Goal: Task Accomplishment & Management: Use online tool/utility

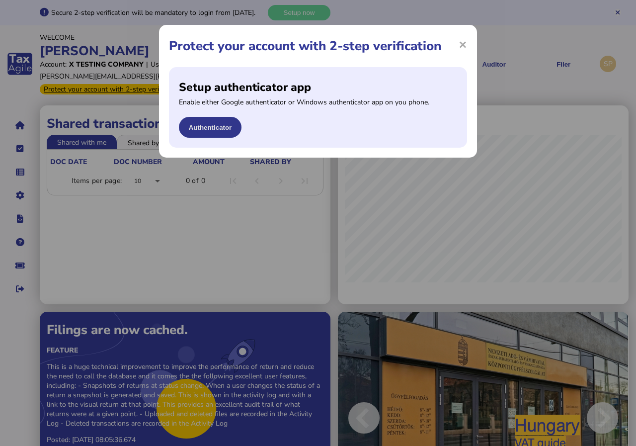
click at [211, 122] on button "Authenticator" at bounding box center [210, 127] width 63 height 21
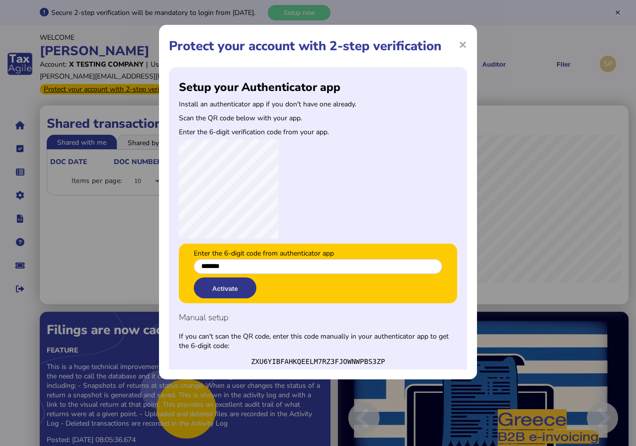
type input "*******"
click at [213, 282] on button "Activate" at bounding box center [225, 287] width 63 height 21
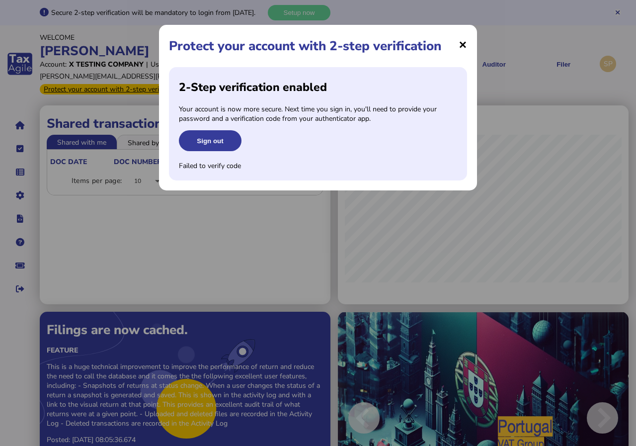
click at [463, 41] on span "×" at bounding box center [463, 44] width 8 height 19
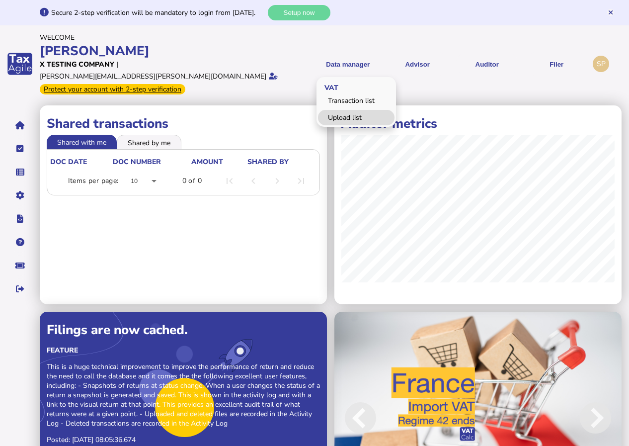
click at [342, 111] on link "Upload list" at bounding box center [356, 117] width 77 height 15
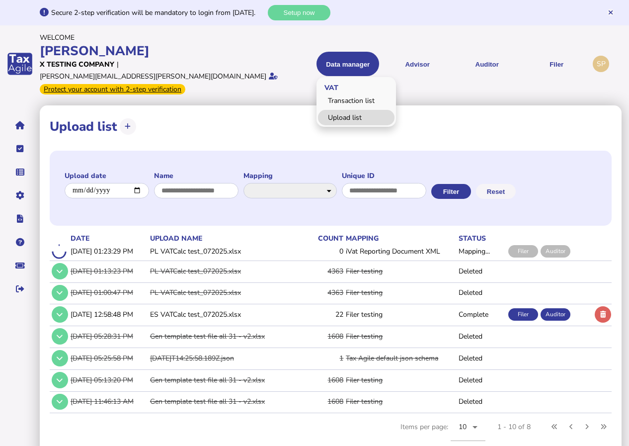
click at [345, 111] on link "Upload list" at bounding box center [356, 117] width 77 height 15
click at [373, 18] on div "Secure 2-step verification will be mandatory to login from Oct 1, 2025. Setup n…" at bounding box center [327, 12] width 575 height 15
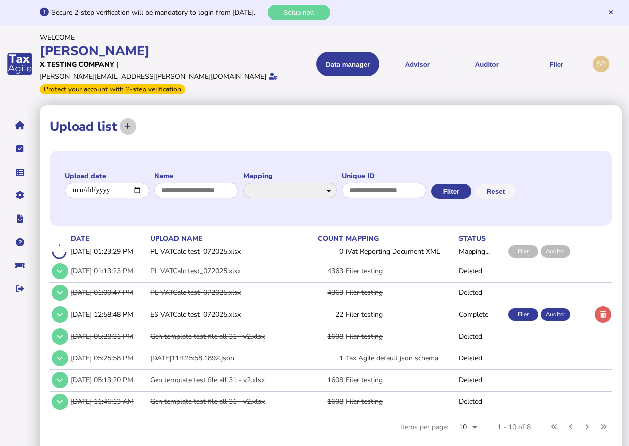
click at [126, 123] on icon at bounding box center [128, 126] width 6 height 6
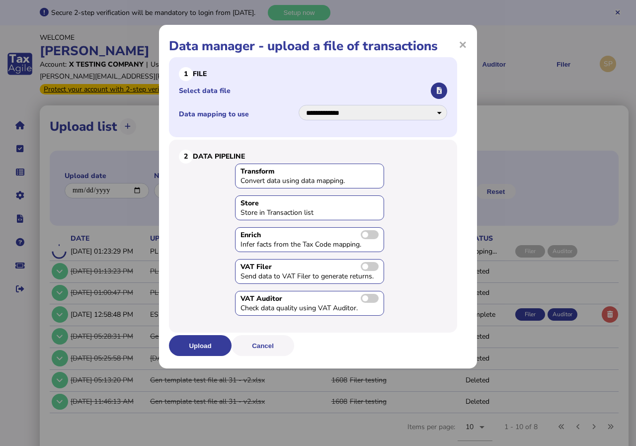
click at [437, 86] on button "button" at bounding box center [439, 91] width 16 height 16
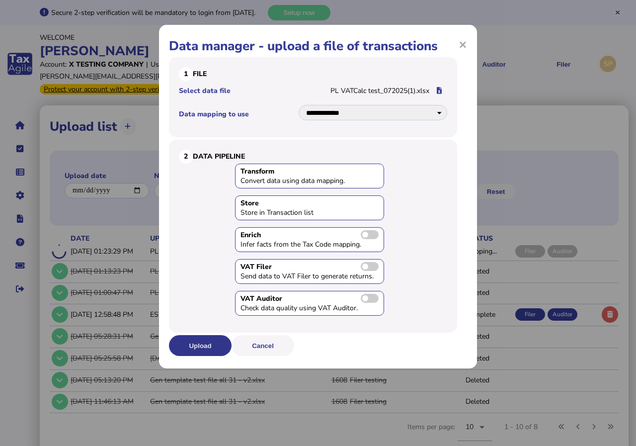
click at [192, 348] on button "Upload" at bounding box center [200, 345] width 63 height 21
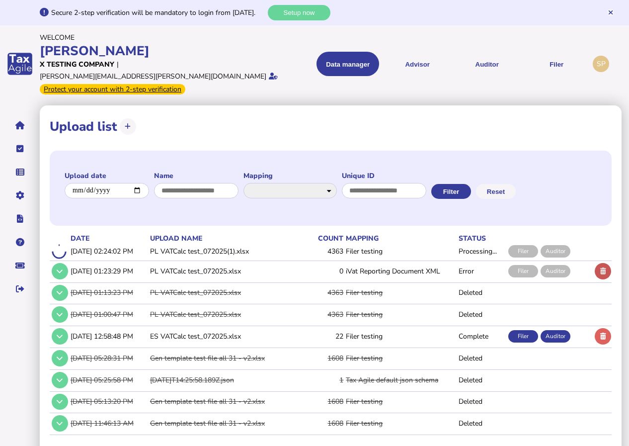
click at [603, 268] on icon at bounding box center [603, 271] width 6 height 6
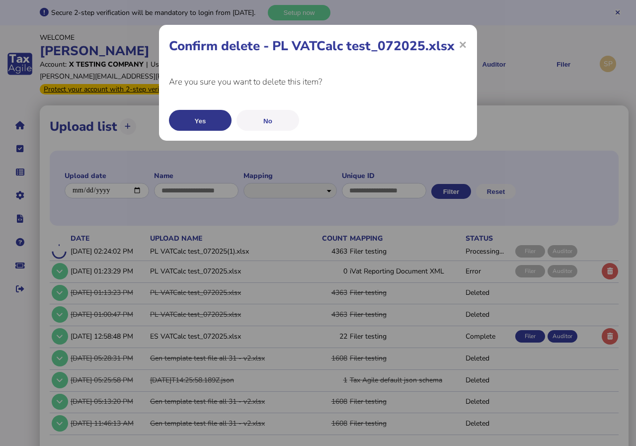
click at [201, 121] on button "Yes" at bounding box center [200, 120] width 63 height 21
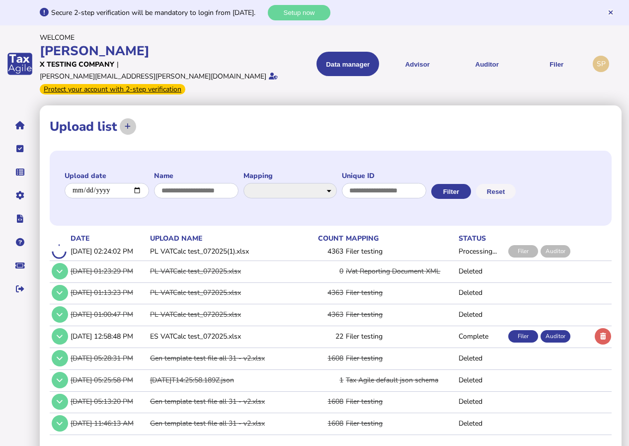
click at [128, 123] on icon at bounding box center [128, 126] width 6 height 6
select select "**********"
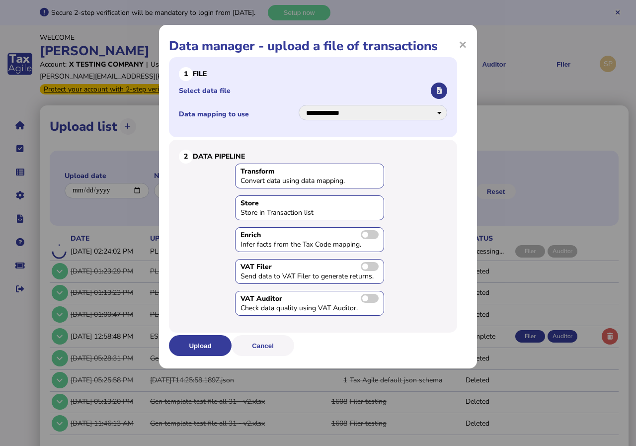
click at [441, 87] on icon "button" at bounding box center [439, 90] width 5 height 6
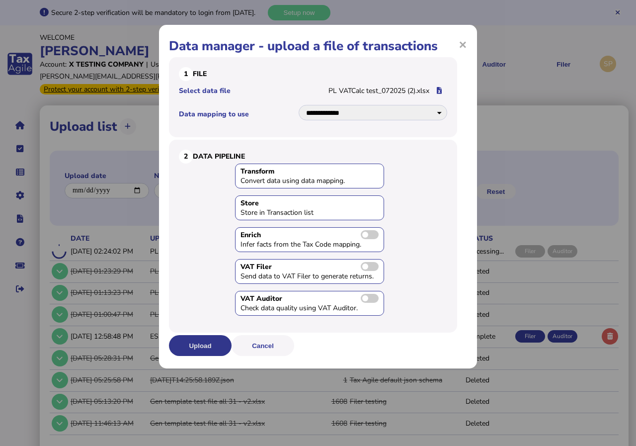
click at [213, 349] on button "Upload" at bounding box center [200, 345] width 63 height 21
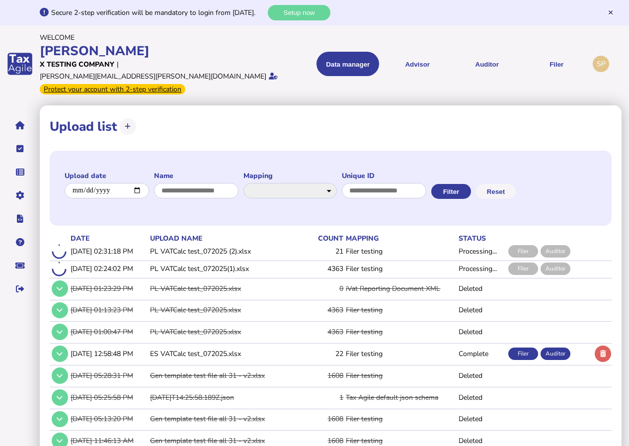
click at [525, 347] on div "Filer" at bounding box center [523, 353] width 30 height 12
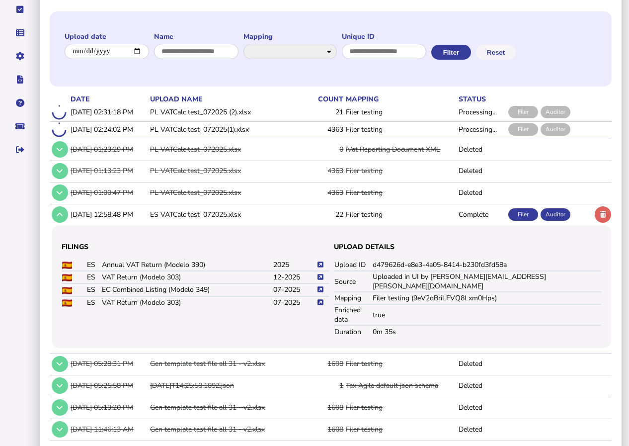
scroll to position [154, 0]
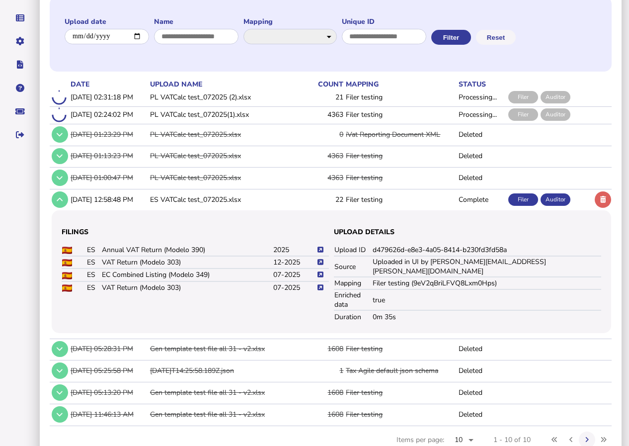
click at [321, 259] on icon at bounding box center [321, 262] width 6 height 6
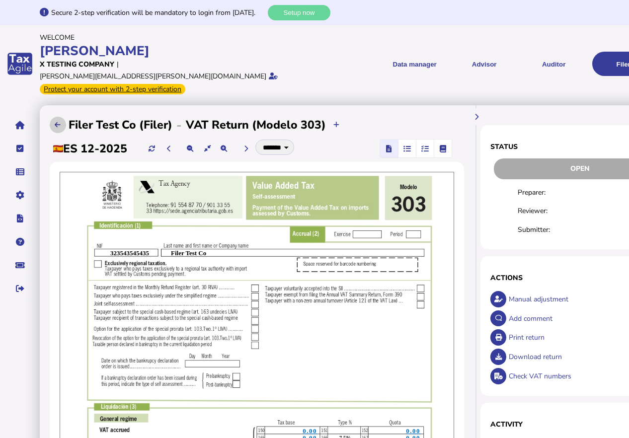
click at [57, 122] on icon at bounding box center [58, 125] width 6 height 6
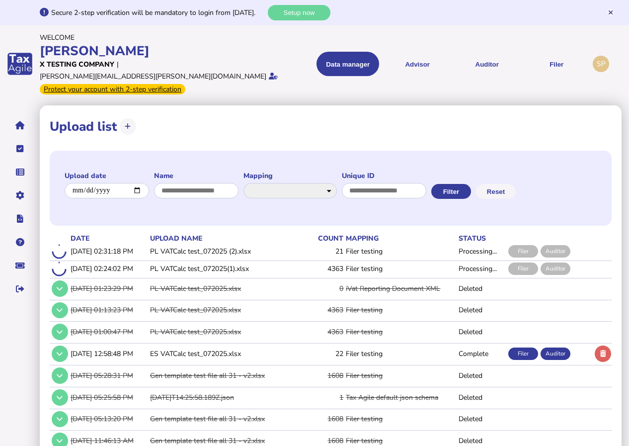
click at [524, 347] on div "Filer" at bounding box center [523, 353] width 30 height 12
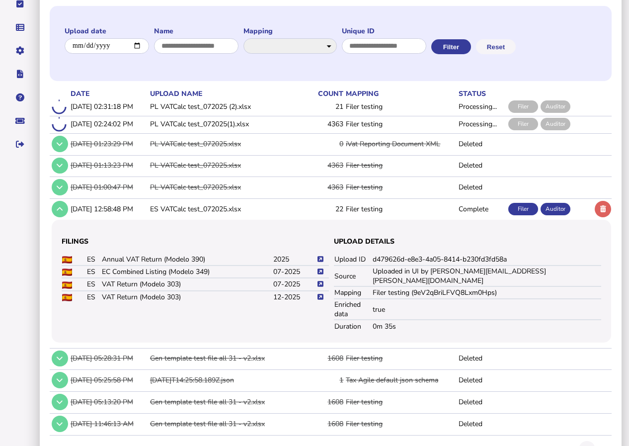
scroll to position [154, 0]
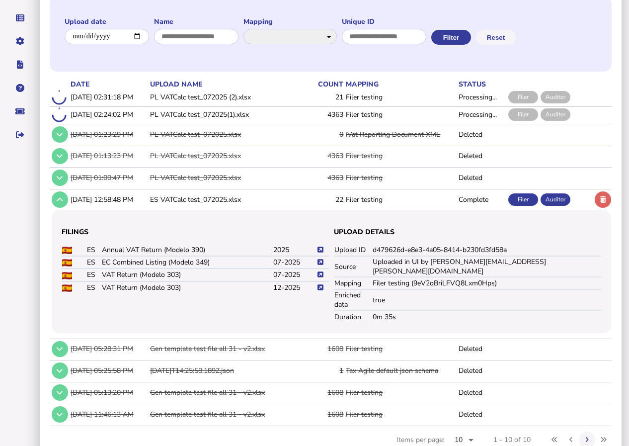
click at [321, 284] on icon at bounding box center [321, 287] width 6 height 6
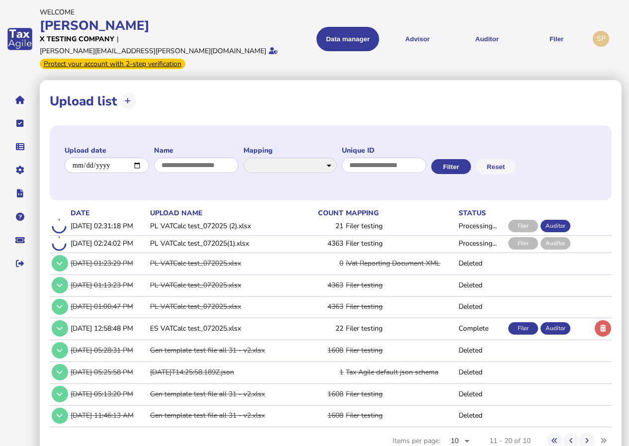
click at [604, 235] on td at bounding box center [602, 243] width 19 height 16
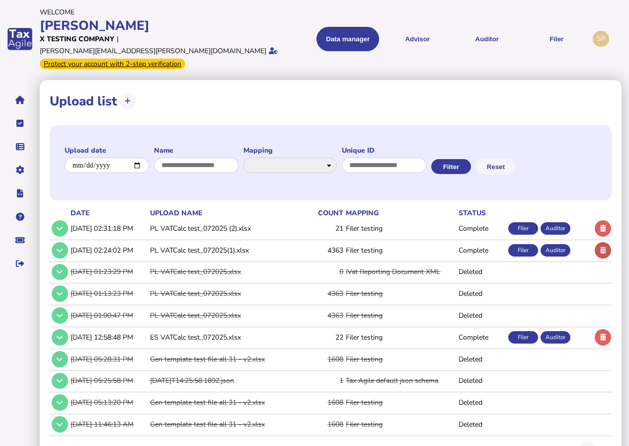
click at [605, 247] on icon at bounding box center [603, 250] width 6 height 6
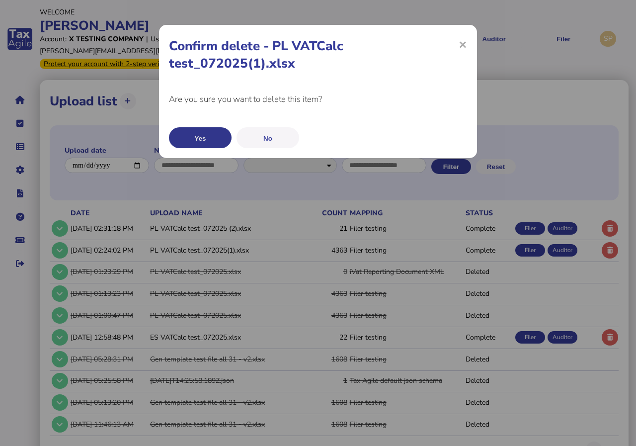
click at [217, 135] on button "Yes" at bounding box center [200, 137] width 63 height 21
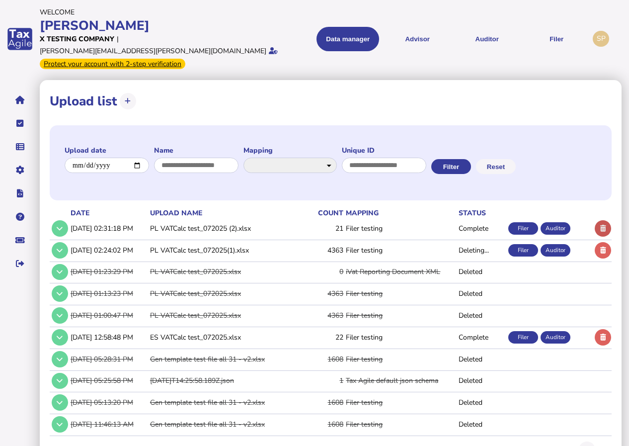
click at [603, 225] on icon at bounding box center [603, 228] width 6 height 6
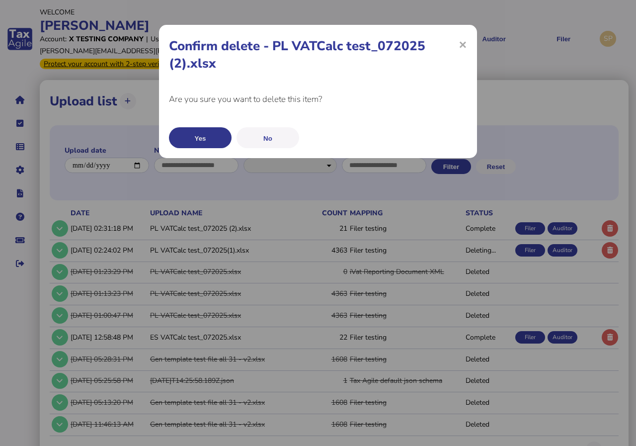
click at [205, 138] on button "Yes" at bounding box center [200, 137] width 63 height 21
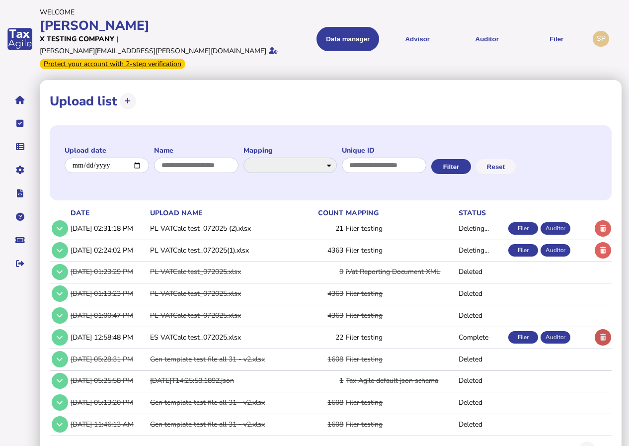
click at [606, 334] on icon at bounding box center [603, 337] width 6 height 6
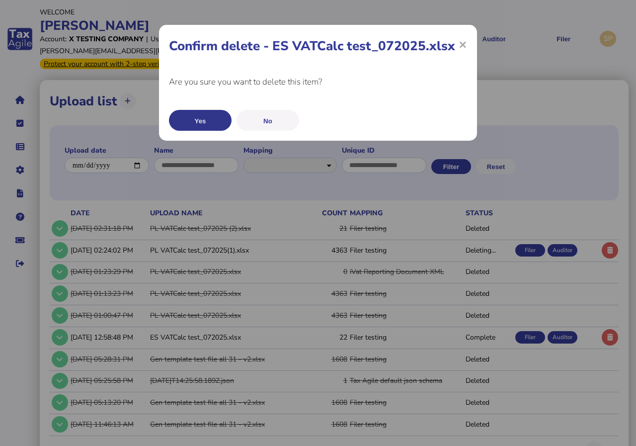
click at [201, 118] on button "Yes" at bounding box center [200, 120] width 63 height 21
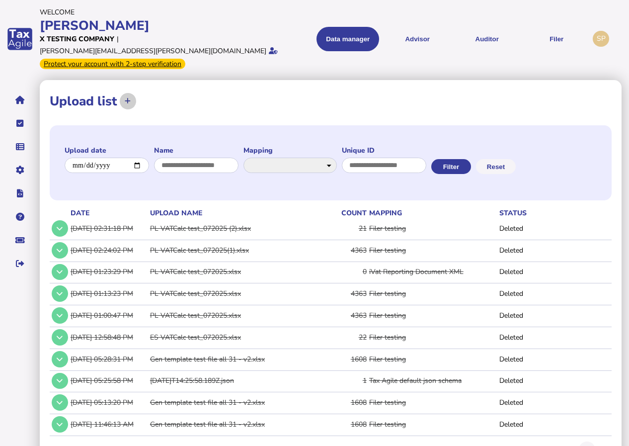
click at [130, 98] on icon at bounding box center [128, 101] width 6 height 6
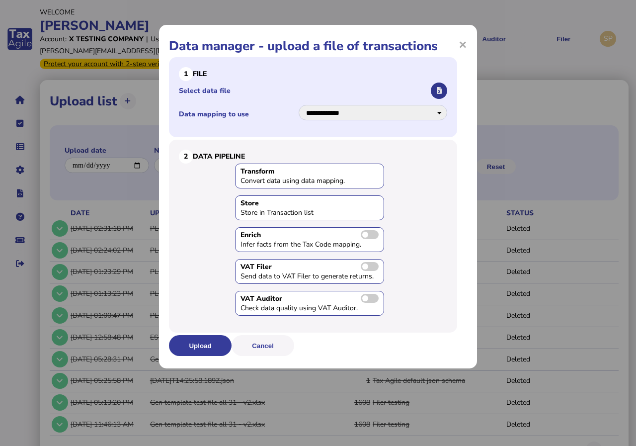
click at [438, 90] on icon "button" at bounding box center [439, 90] width 5 height 6
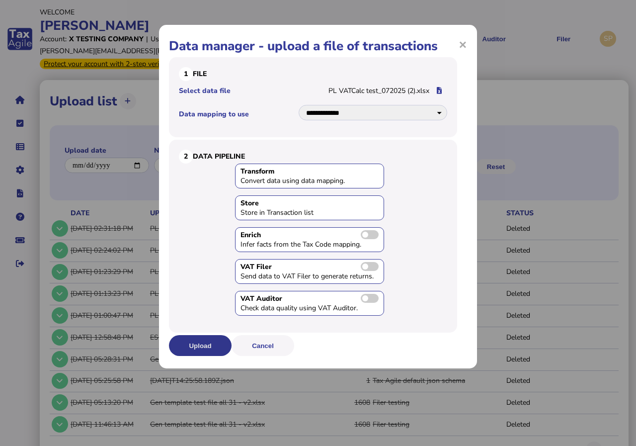
click at [197, 343] on button "Upload" at bounding box center [200, 345] width 63 height 21
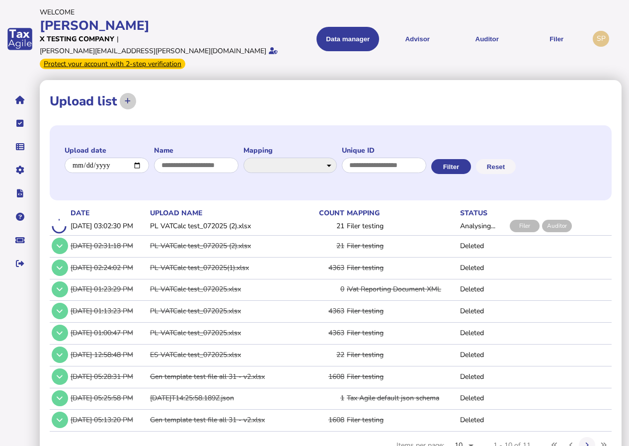
click at [126, 98] on icon at bounding box center [128, 101] width 6 height 6
select select "**********"
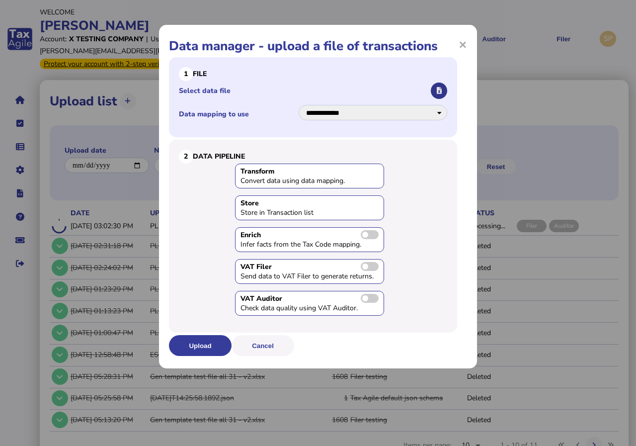
click at [437, 86] on button "button" at bounding box center [439, 91] width 16 height 16
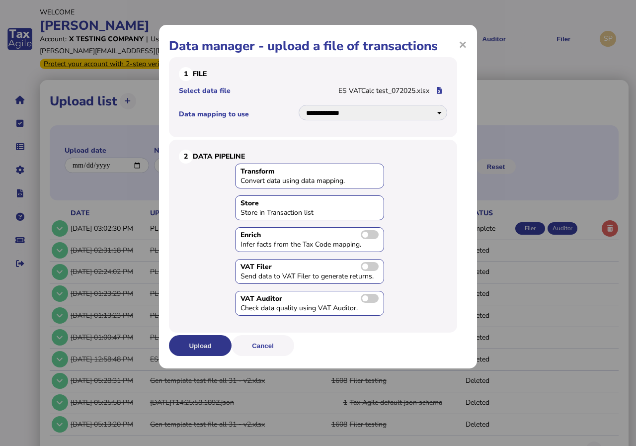
click at [205, 344] on button "Upload" at bounding box center [200, 345] width 63 height 21
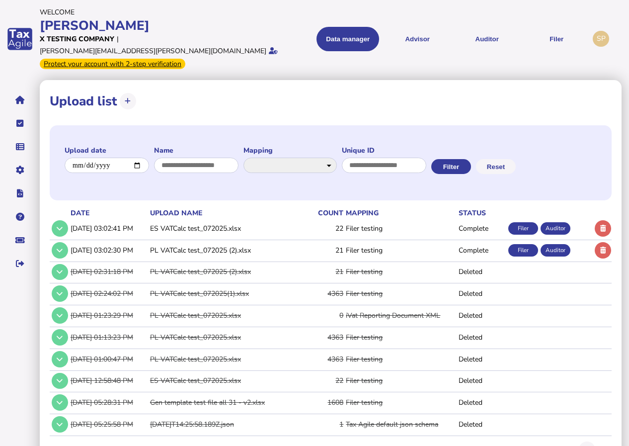
click at [525, 244] on div "Filer" at bounding box center [523, 250] width 30 height 12
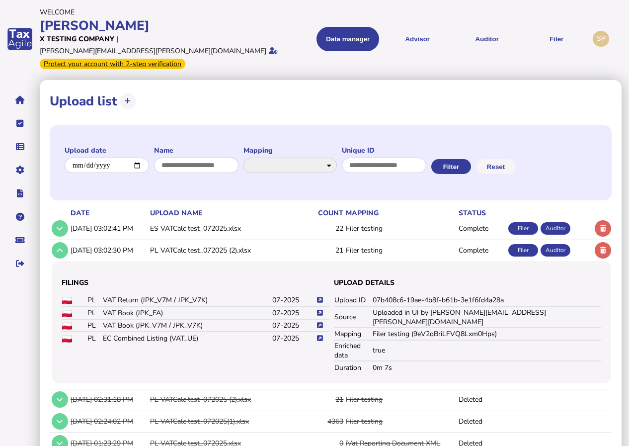
click at [523, 222] on div "Filer" at bounding box center [523, 228] width 30 height 12
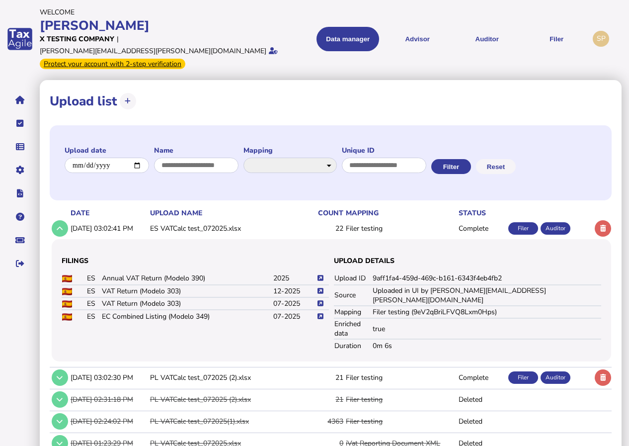
click at [320, 300] on icon at bounding box center [321, 303] width 6 height 6
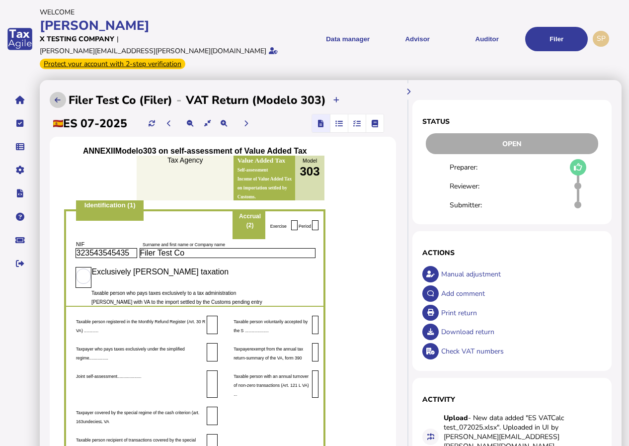
click at [56, 97] on icon at bounding box center [58, 100] width 6 height 6
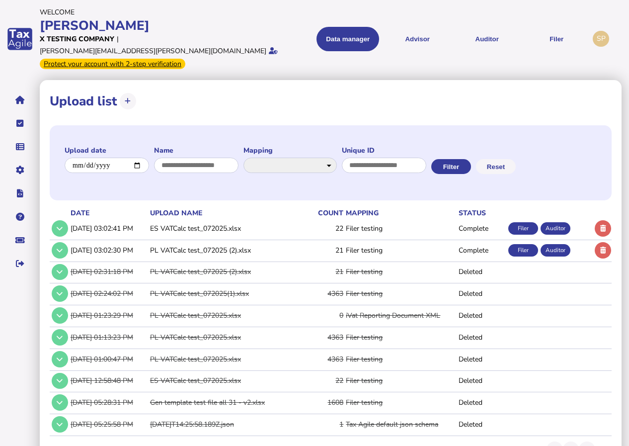
click at [526, 222] on div "Filer" at bounding box center [523, 228] width 30 height 12
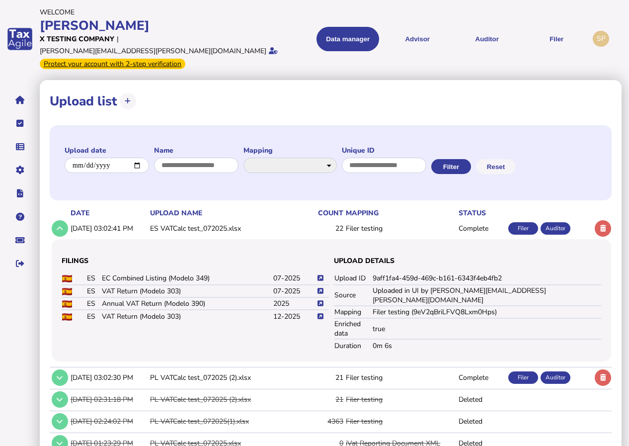
click at [322, 313] on icon at bounding box center [321, 316] width 6 height 6
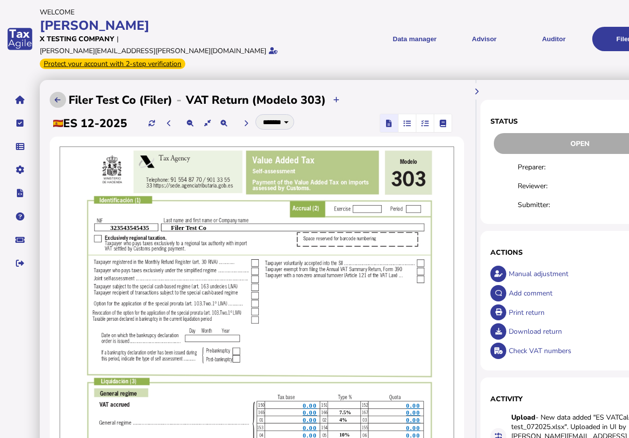
click at [57, 92] on button at bounding box center [58, 100] width 16 height 16
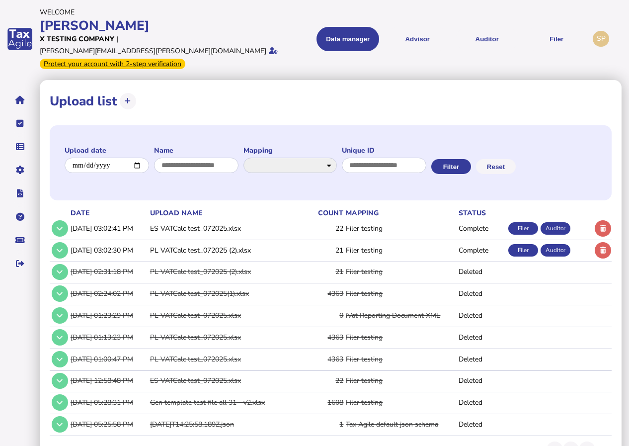
click at [528, 222] on div "Filer" at bounding box center [523, 228] width 30 height 12
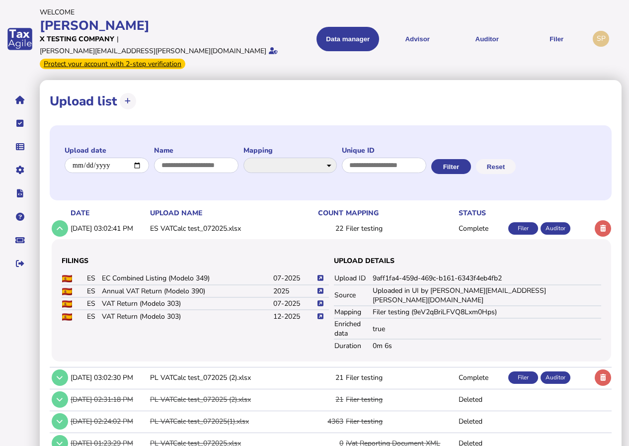
click at [321, 300] on icon at bounding box center [321, 303] width 6 height 6
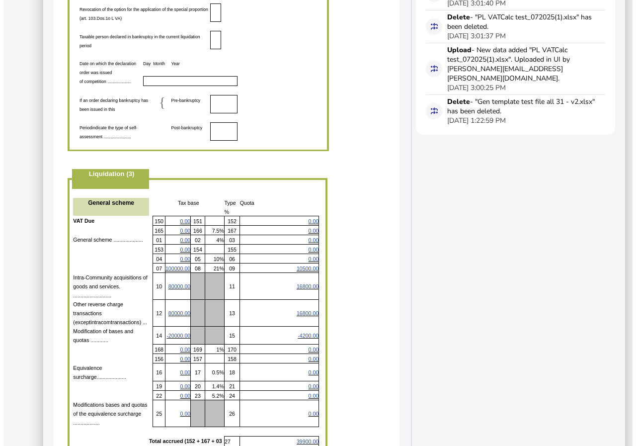
scroll to position [497, 0]
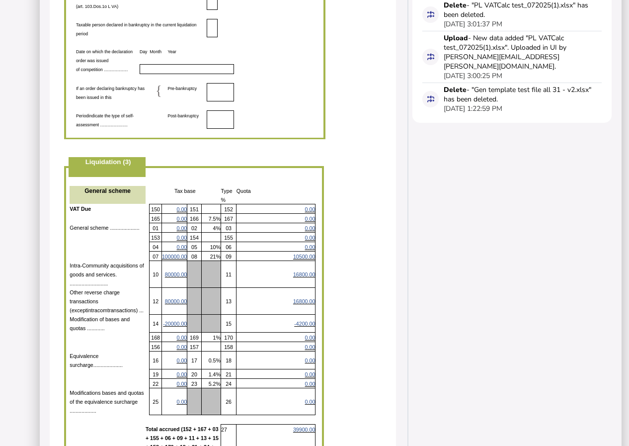
click at [166, 253] on span "100000.00" at bounding box center [174, 256] width 25 height 6
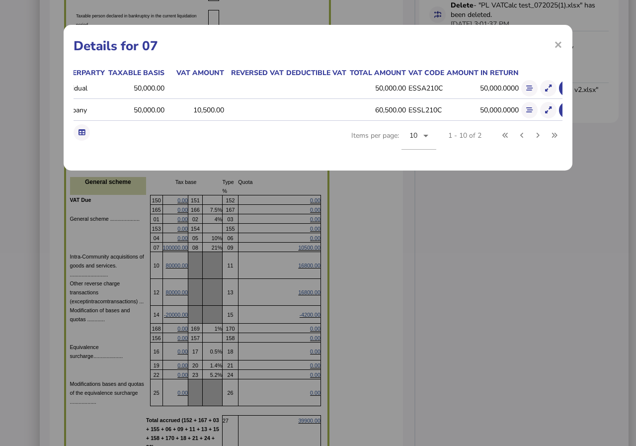
scroll to position [0, 197]
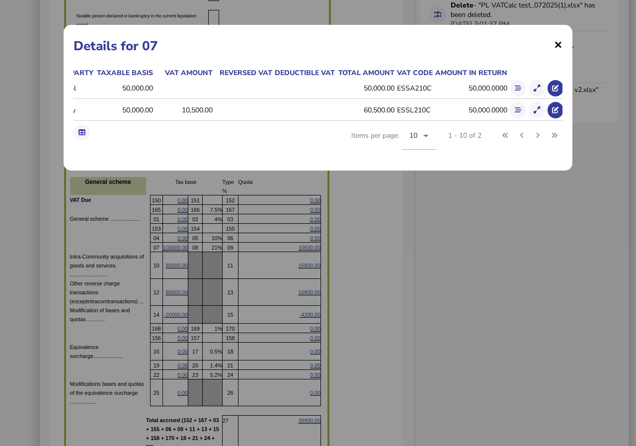
click at [556, 45] on span "×" at bounding box center [558, 44] width 8 height 19
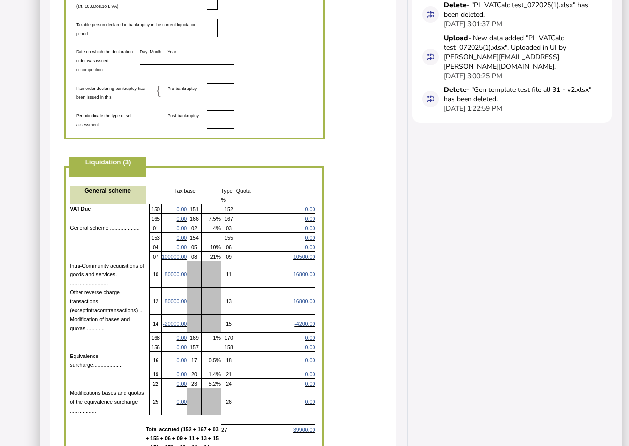
click at [126, 260] on p "Intra-Community acquisitions of goods and services. .........................." at bounding box center [108, 273] width 76 height 27
click at [165, 271] on span "80000.00" at bounding box center [176, 274] width 22 height 6
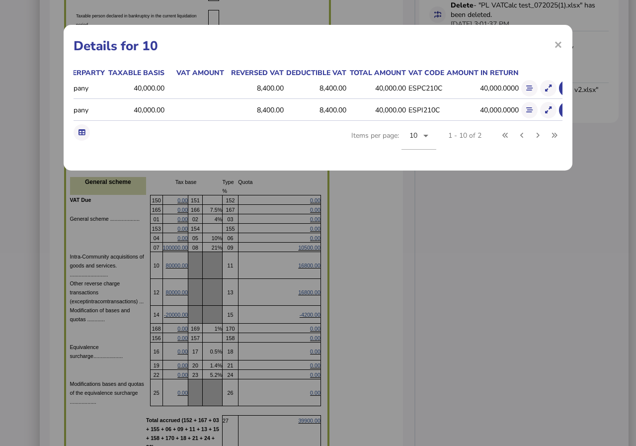
click at [165, 254] on div "× Details for 10 Reporting date Doc type Doc number Counterparty Taxable basis …" at bounding box center [318, 223] width 636 height 446
click at [173, 280] on div "× Details for 10 Reporting date Doc type Doc number Counterparty Taxable basis …" at bounding box center [318, 223] width 636 height 446
click at [561, 39] on span "×" at bounding box center [558, 44] width 8 height 19
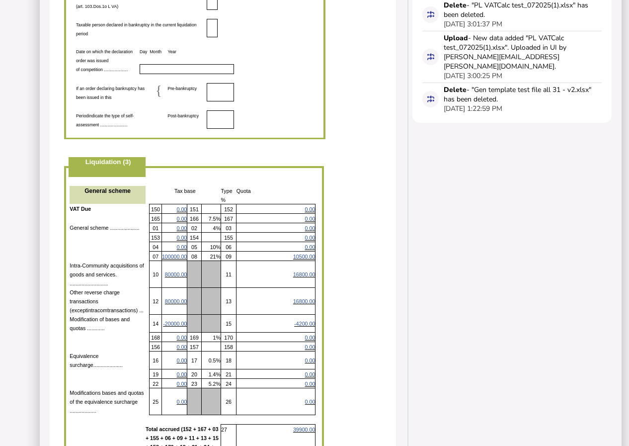
click at [165, 298] on span "80000.00" at bounding box center [176, 301] width 22 height 6
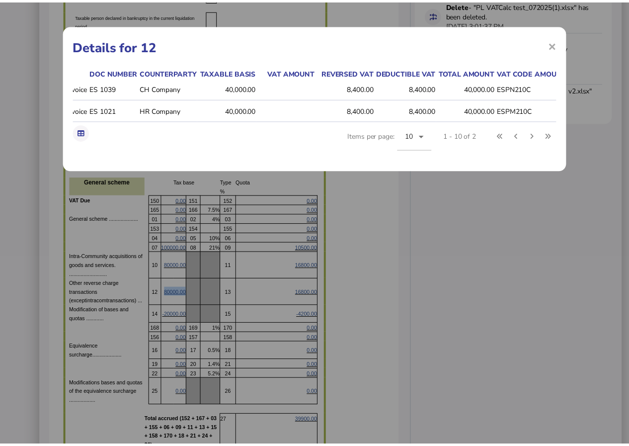
scroll to position [0, 209]
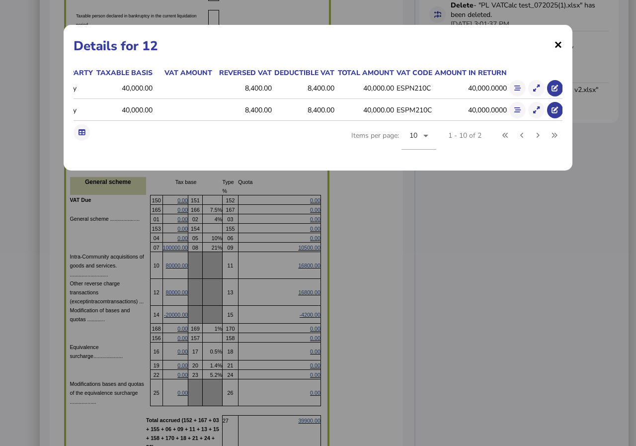
click at [559, 45] on span "×" at bounding box center [558, 44] width 8 height 19
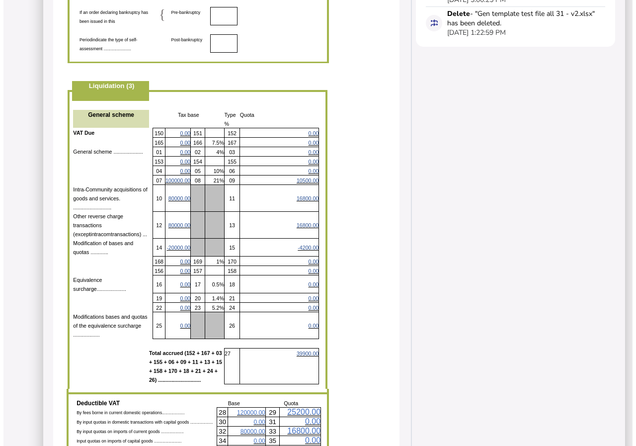
scroll to position [596, 0]
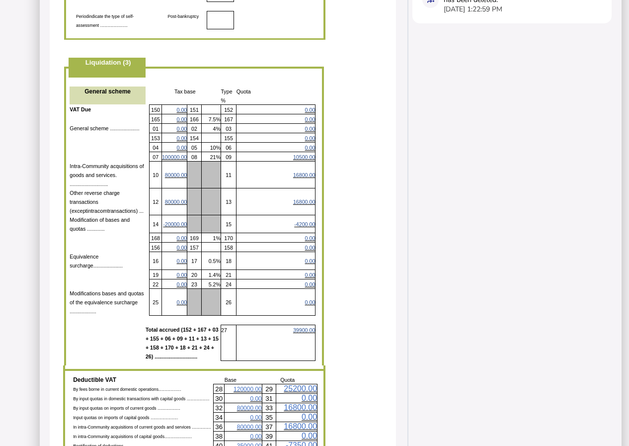
click at [167, 172] on span "80000.00" at bounding box center [176, 175] width 22 height 6
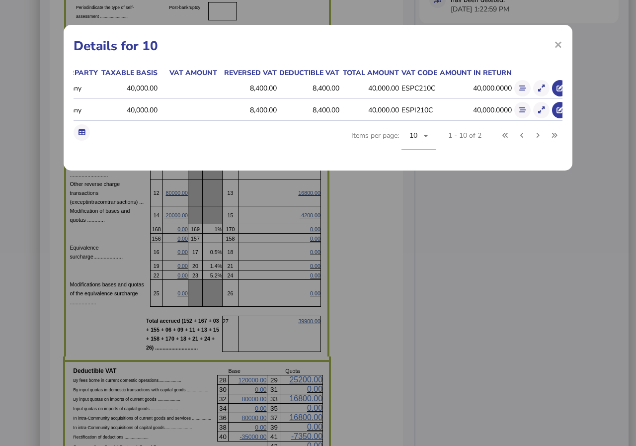
scroll to position [0, 208]
click at [516, 88] on icon at bounding box center [518, 88] width 6 height 6
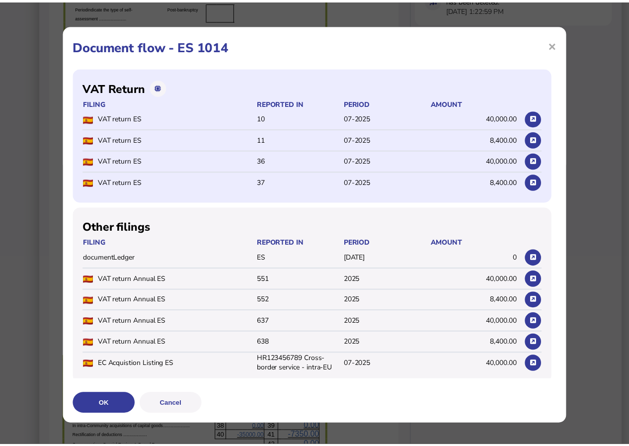
scroll to position [4, 0]
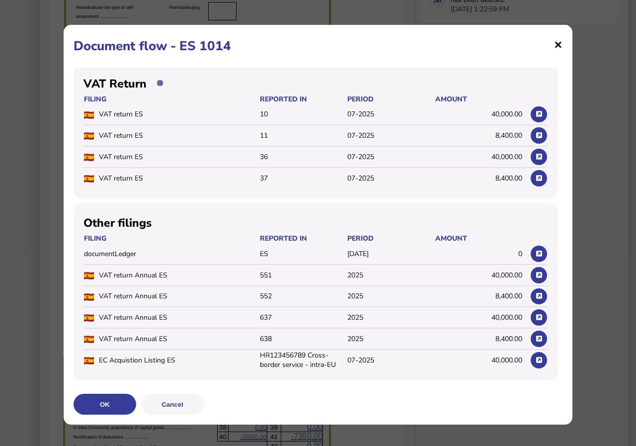
click at [554, 45] on span "×" at bounding box center [558, 44] width 8 height 19
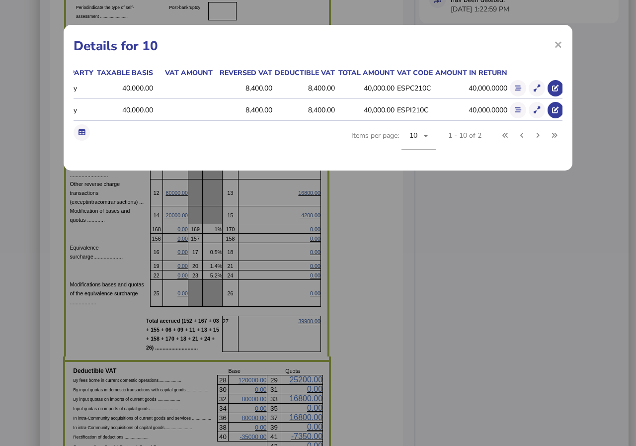
scroll to position [0, 0]
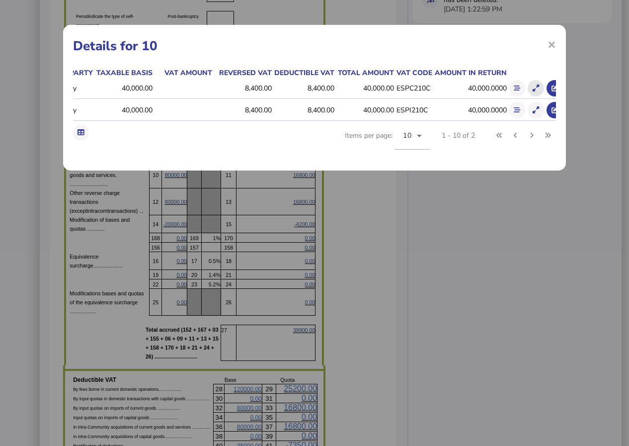
click at [534, 89] on icon at bounding box center [536, 88] width 6 height 6
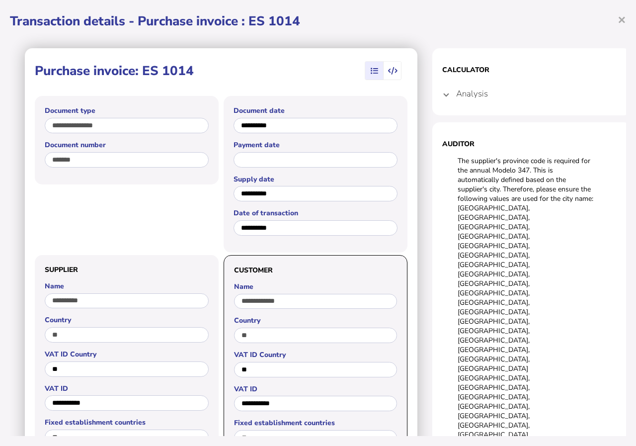
click at [445, 92] on span at bounding box center [446, 93] width 4 height 9
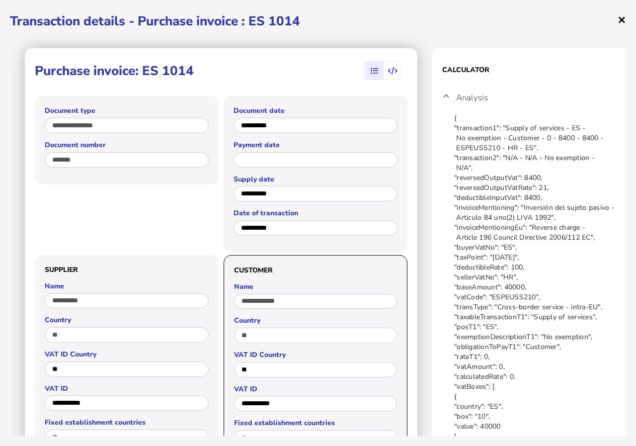
click at [623, 20] on span "×" at bounding box center [622, 19] width 8 height 19
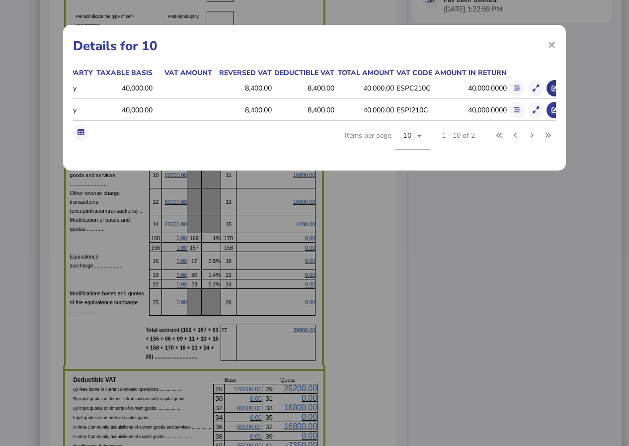
click at [554, 86] on icon at bounding box center [555, 88] width 6 height 6
click at [553, 44] on span "×" at bounding box center [552, 44] width 8 height 19
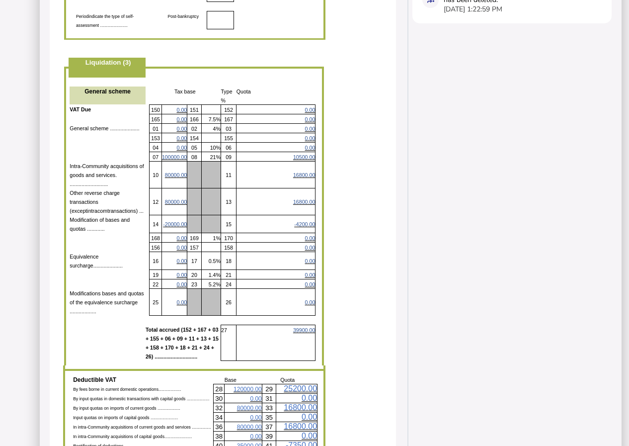
click at [165, 221] on span "-20000.00" at bounding box center [175, 224] width 24 height 6
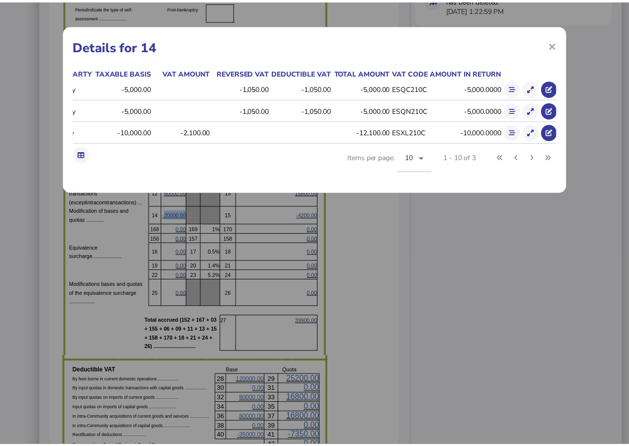
scroll to position [0, 167]
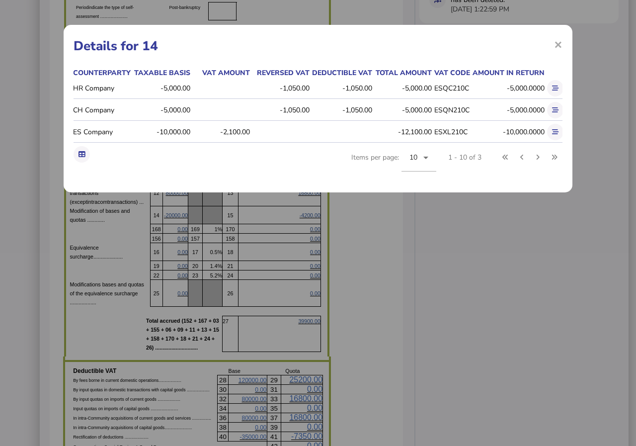
click at [86, 254] on div "× Details for 14 Reporting date Doc type Doc number Counterparty Taxable basis …" at bounding box center [318, 223] width 636 height 446
click at [555, 42] on span "×" at bounding box center [558, 44] width 8 height 19
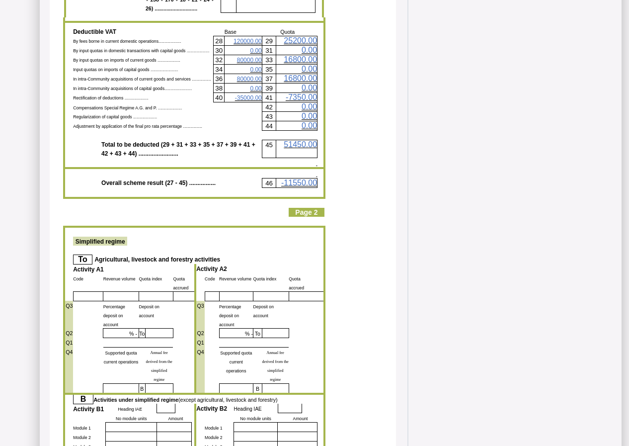
scroll to position [895, 0]
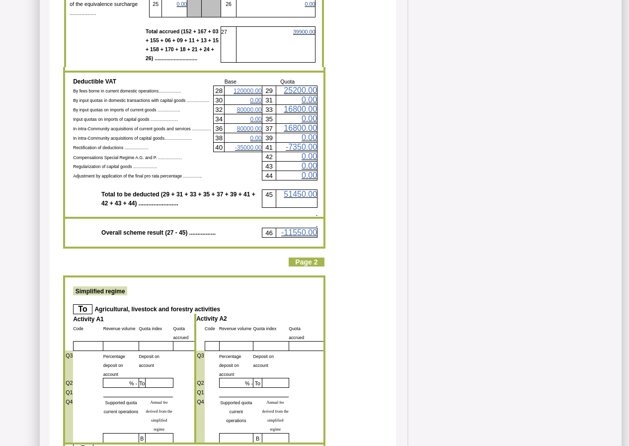
click at [254, 87] on span "120000.00" at bounding box center [248, 90] width 28 height 7
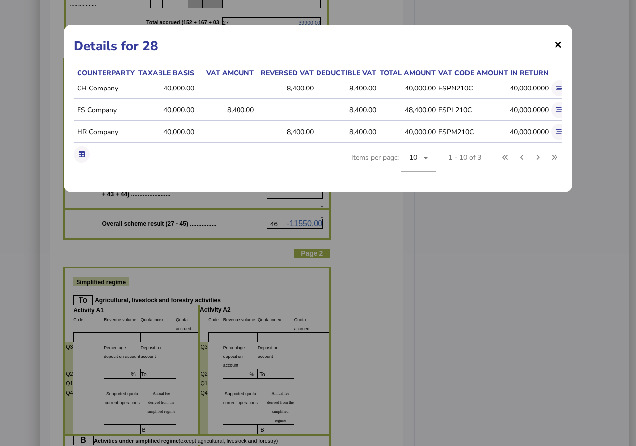
click at [559, 44] on span "×" at bounding box center [558, 44] width 8 height 19
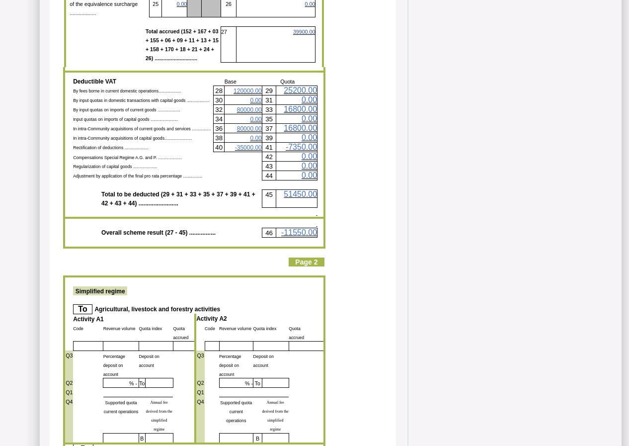
click at [255, 106] on span "80000.00" at bounding box center [249, 109] width 25 height 7
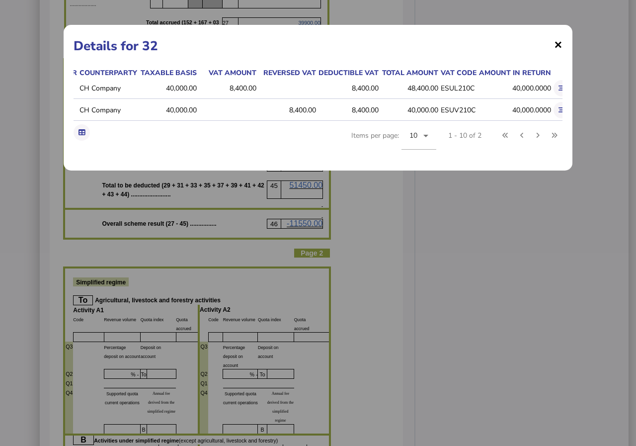
click at [558, 42] on span "×" at bounding box center [558, 44] width 8 height 19
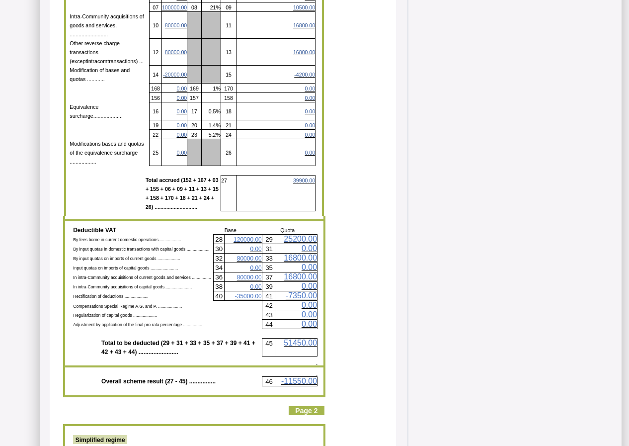
scroll to position [746, 0]
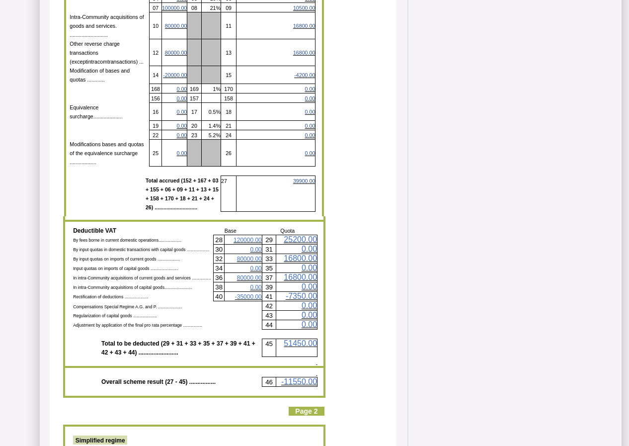
click at [253, 237] on span "120000.00" at bounding box center [248, 240] width 28 height 7
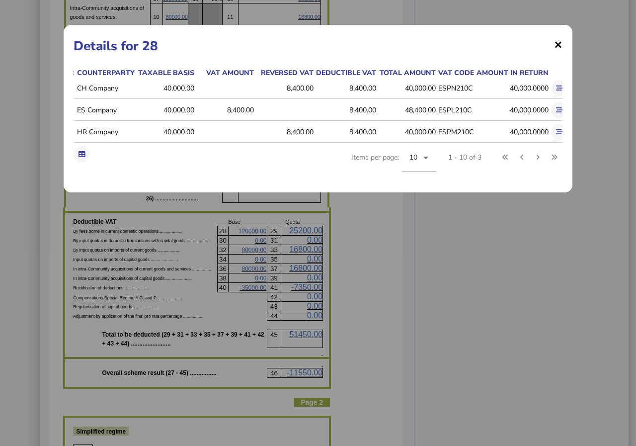
click at [560, 42] on span "×" at bounding box center [558, 44] width 8 height 19
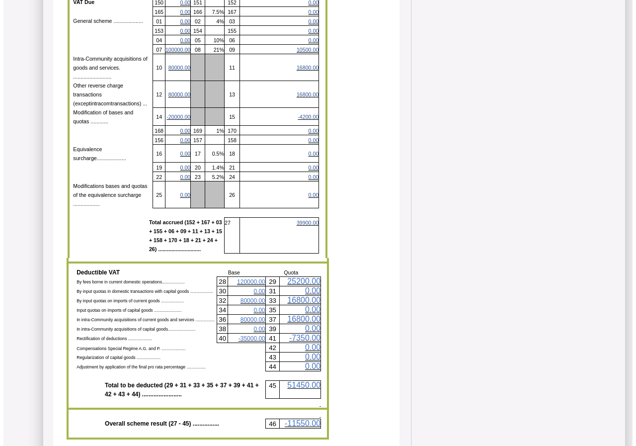
scroll to position [646, 0]
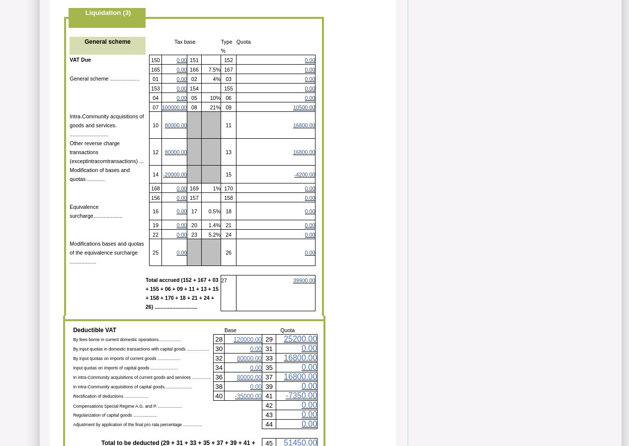
click at [168, 149] on span "80000.00" at bounding box center [176, 152] width 22 height 6
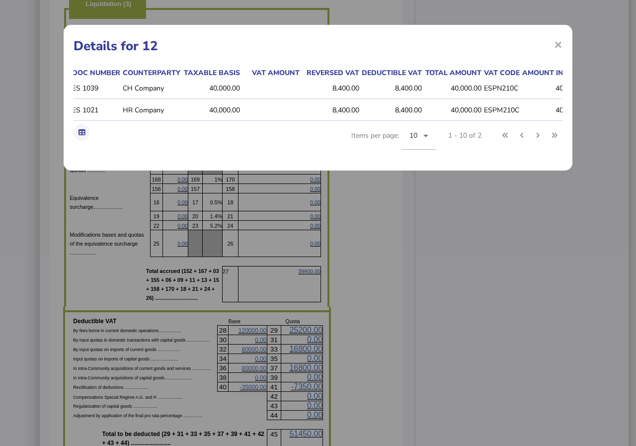
scroll to position [0, 0]
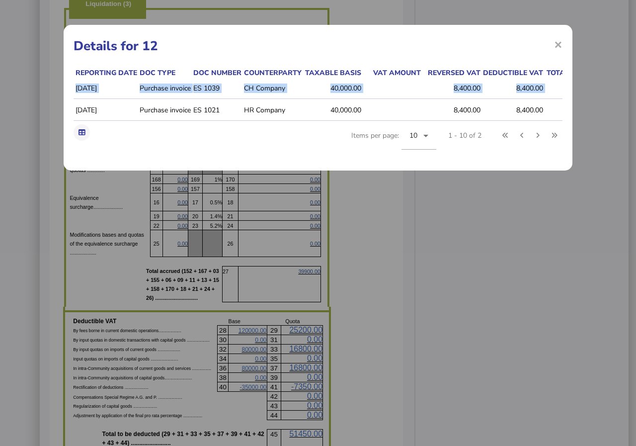
drag, startPoint x: 472, startPoint y: 85, endPoint x: 77, endPoint y: 86, distance: 395.1
click at [77, 86] on tr "2025-07-07 Purchase invoice ES 1039 CH Company 40,000.00 8,400.00 8,400.00 40,0…" at bounding box center [423, 88] width 699 height 21
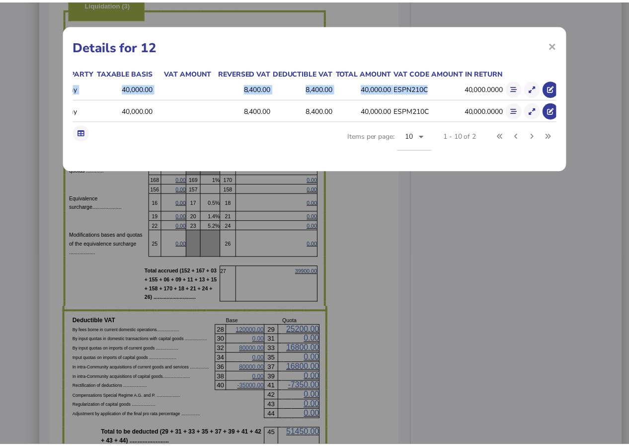
scroll to position [0, 209]
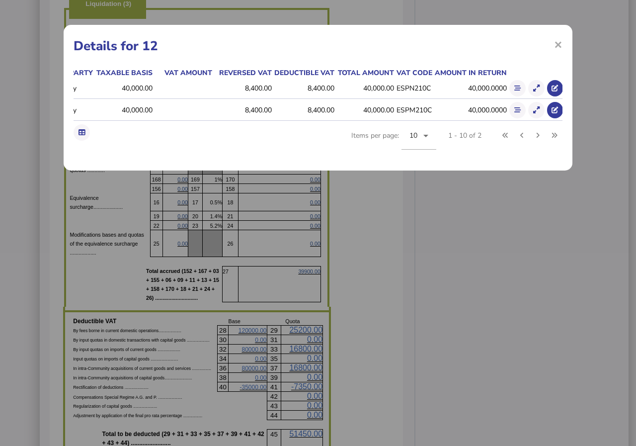
click at [559, 42] on span "×" at bounding box center [558, 44] width 8 height 19
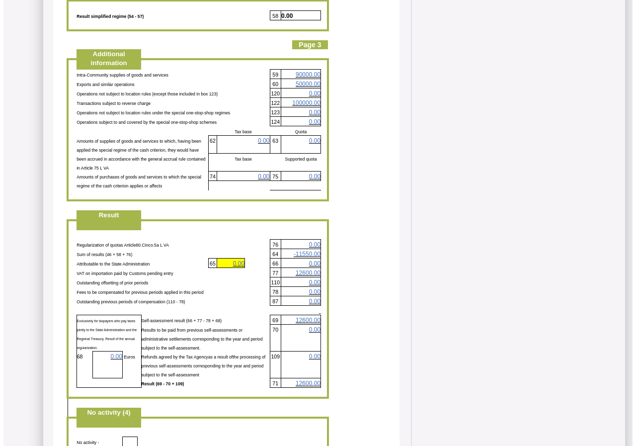
scroll to position [1889, 0]
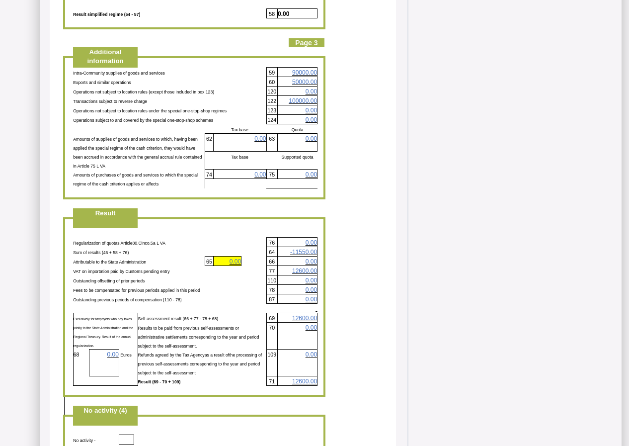
click at [309, 267] on span "12600.00" at bounding box center [304, 270] width 25 height 7
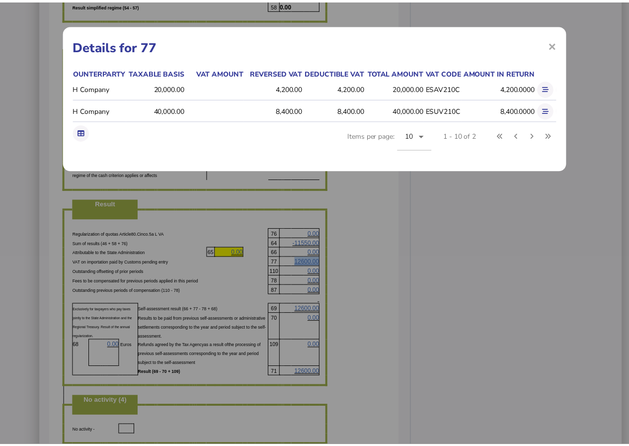
scroll to position [0, 167]
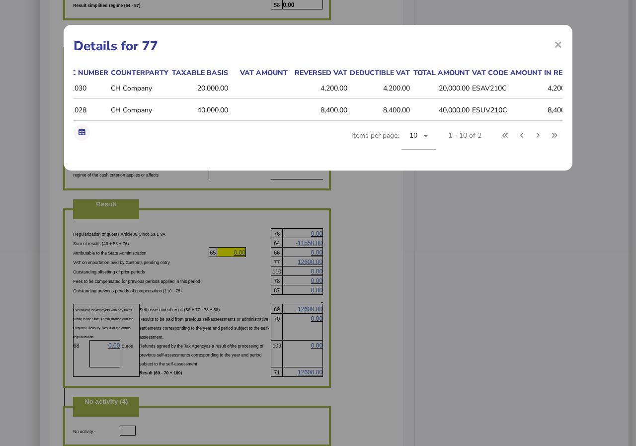
click at [480, 111] on td "ESUV210C" at bounding box center [489, 110] width 38 height 21
click at [561, 46] on span "×" at bounding box center [558, 44] width 8 height 19
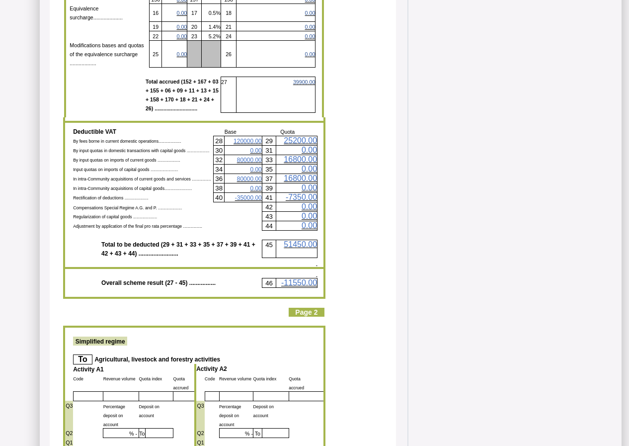
scroll to position [845, 0]
click at [251, 137] on span "120000.00" at bounding box center [248, 140] width 28 height 7
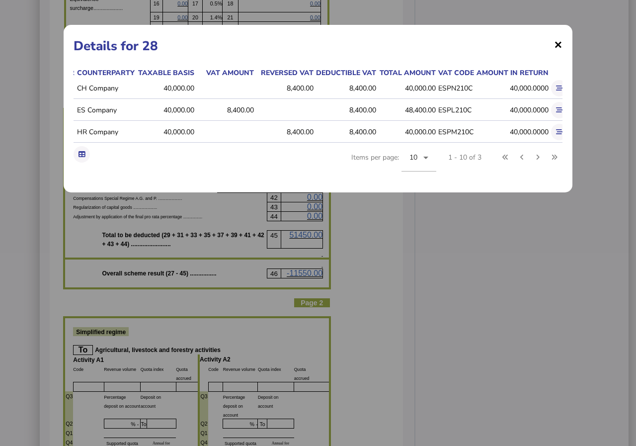
click at [559, 45] on span "×" at bounding box center [558, 44] width 8 height 19
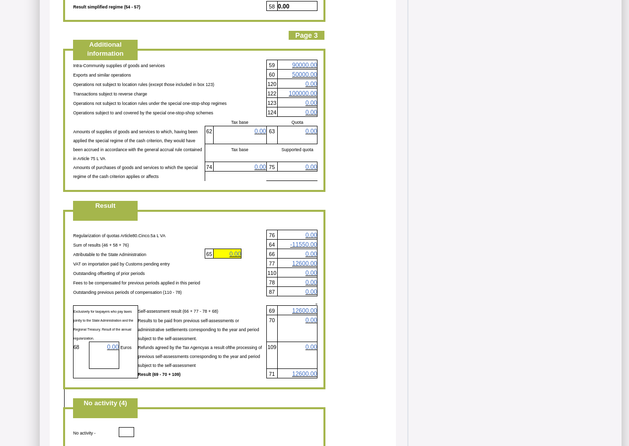
scroll to position [1938, 0]
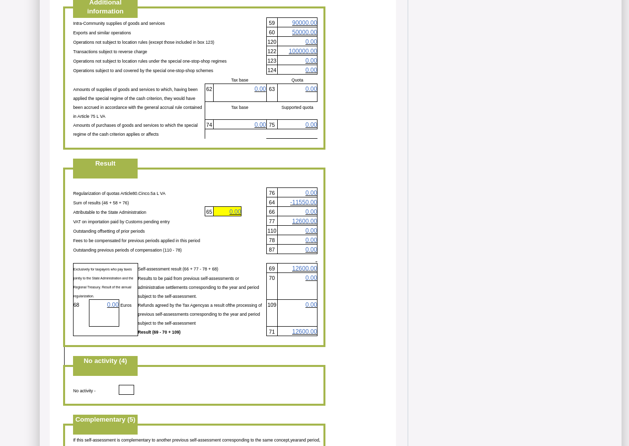
click at [309, 218] on span "12600.00" at bounding box center [304, 221] width 25 height 7
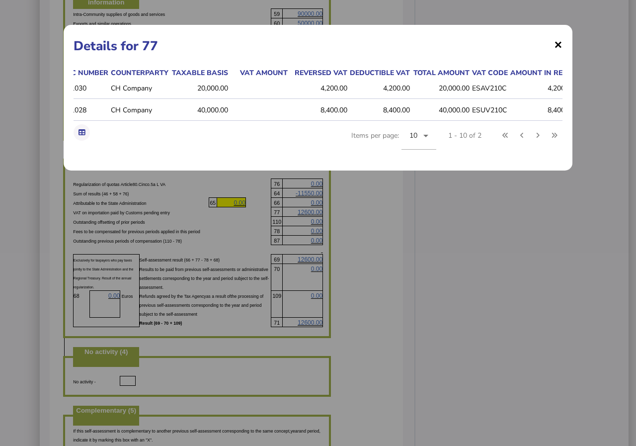
click at [561, 43] on span "×" at bounding box center [558, 44] width 8 height 19
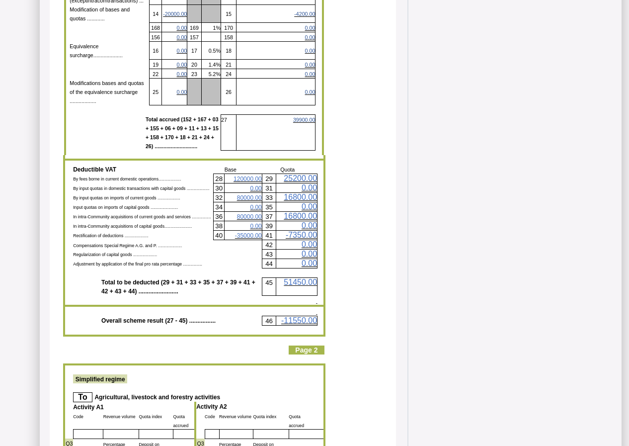
scroll to position [795, 0]
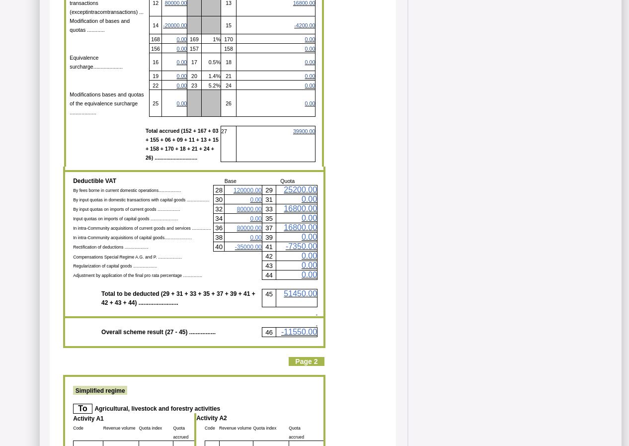
click at [250, 187] on span "120000.00" at bounding box center [248, 190] width 28 height 7
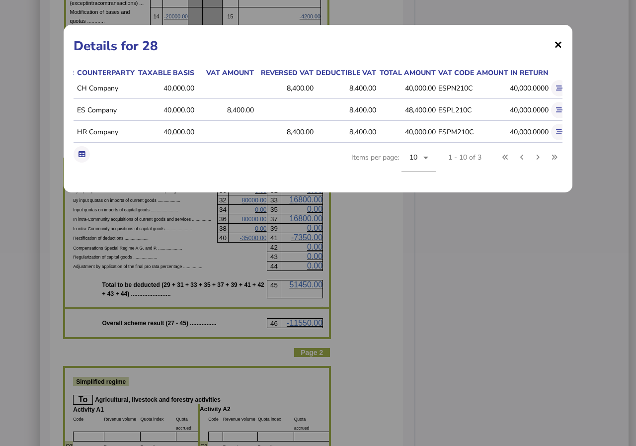
click at [557, 43] on span "×" at bounding box center [558, 44] width 8 height 19
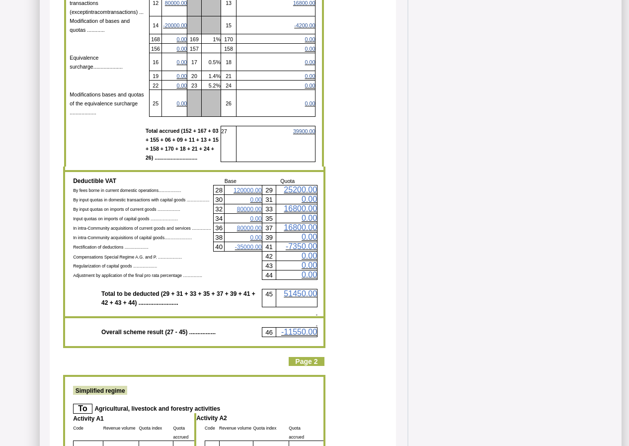
click at [253, 187] on span "120000.00" at bounding box center [248, 190] width 28 height 7
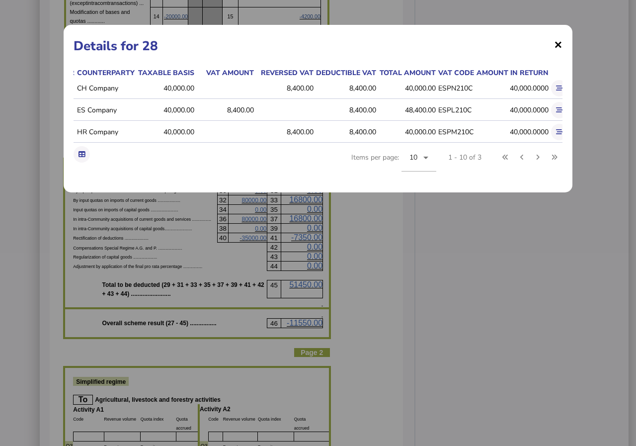
click at [559, 44] on span "×" at bounding box center [558, 44] width 8 height 19
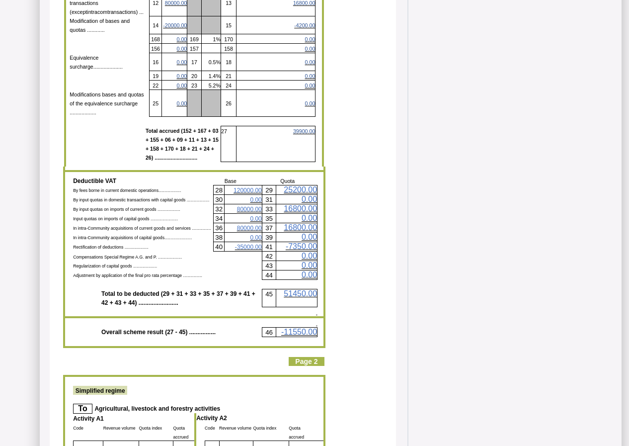
click at [250, 225] on span "80000.00" at bounding box center [249, 228] width 25 height 7
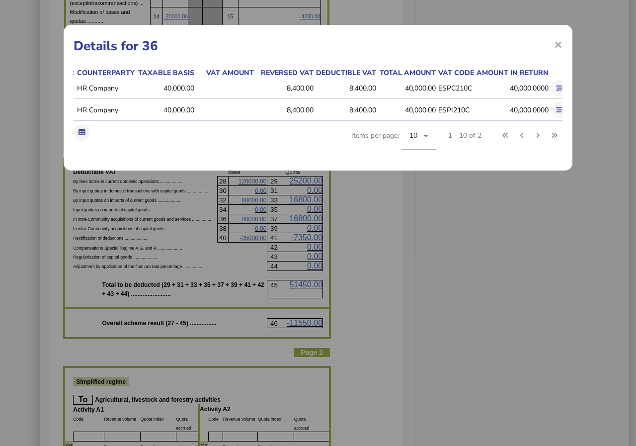
click at [569, 38] on div "× Details for 36 Reporting date Doc type Doc number Counterparty Taxable basis …" at bounding box center [318, 98] width 509 height 146
click at [561, 41] on span "×" at bounding box center [558, 44] width 8 height 19
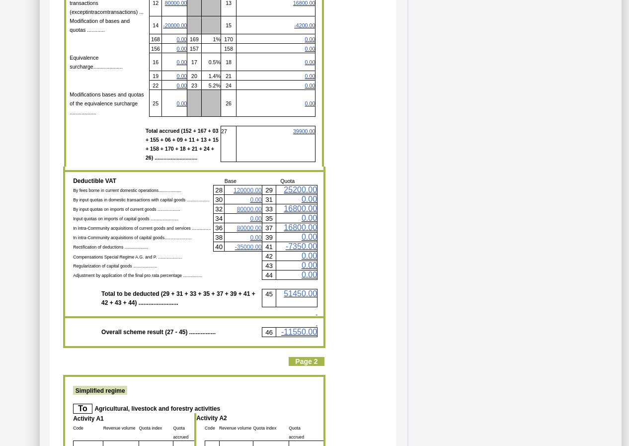
click at [254, 206] on span "80000.00" at bounding box center [249, 209] width 25 height 7
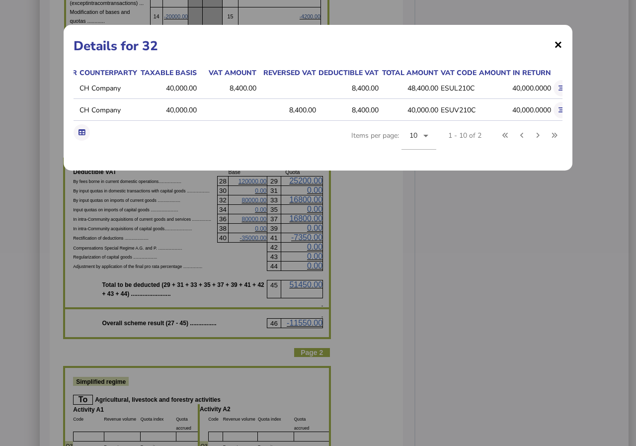
click at [558, 42] on span "×" at bounding box center [558, 44] width 8 height 19
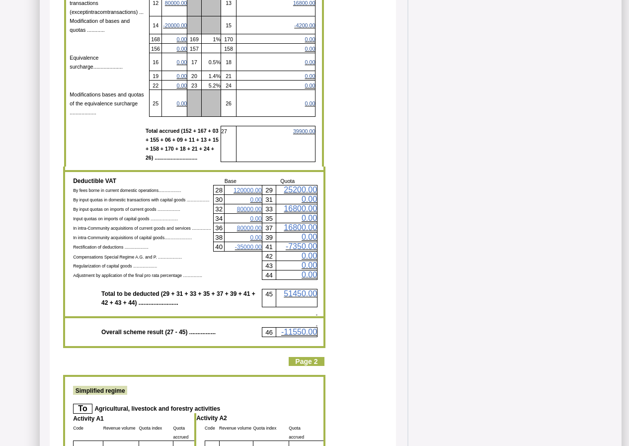
click at [254, 225] on span "80000.00" at bounding box center [249, 228] width 25 height 7
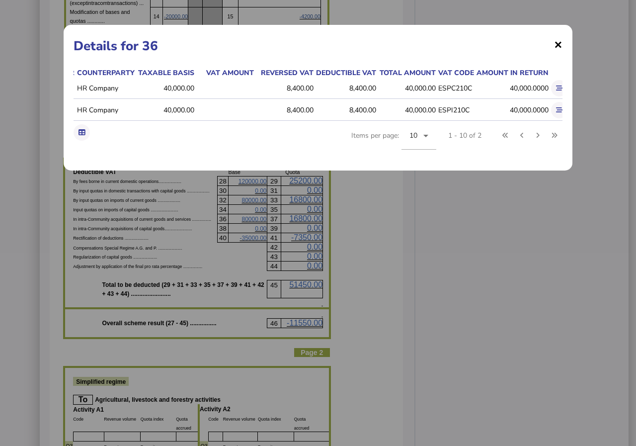
click at [560, 43] on span "×" at bounding box center [558, 44] width 8 height 19
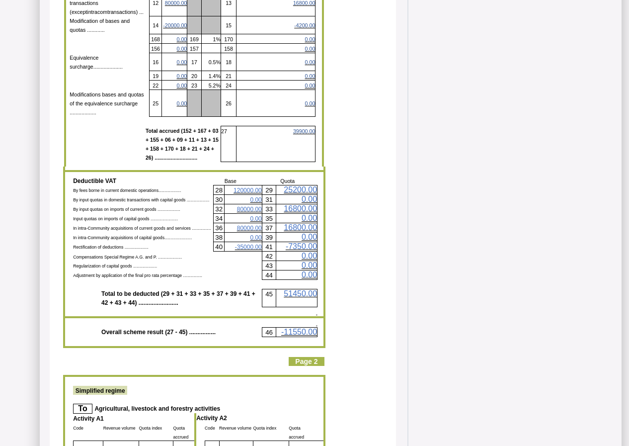
click at [253, 244] on span "-35000.00" at bounding box center [248, 247] width 27 height 7
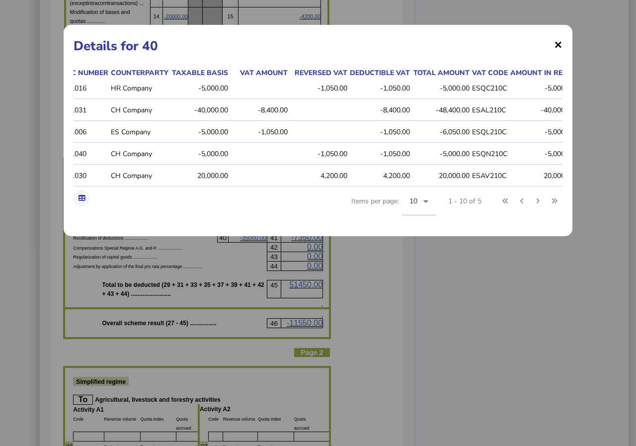
click at [559, 43] on span "×" at bounding box center [558, 44] width 8 height 19
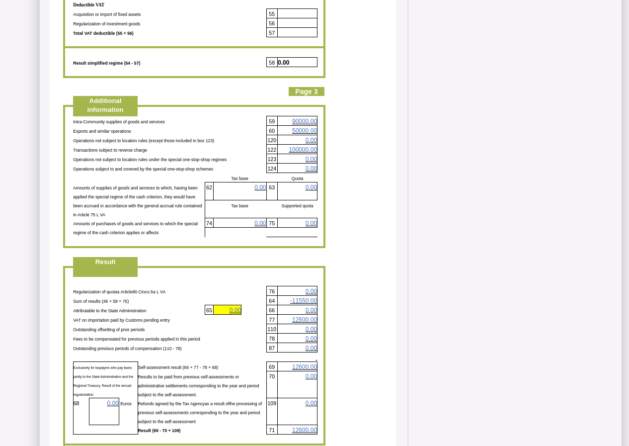
scroll to position [1839, 0]
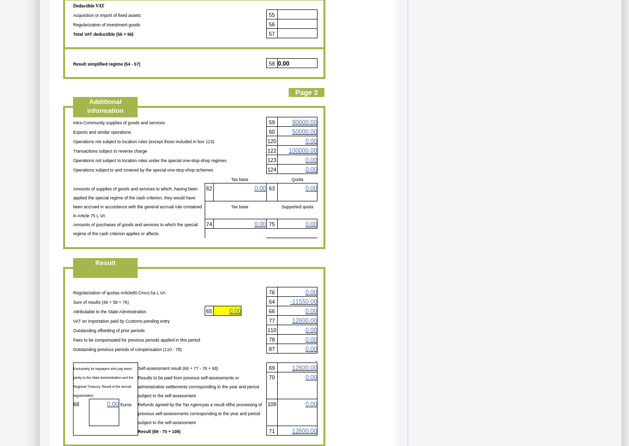
click at [302, 119] on span "90000.00" at bounding box center [304, 122] width 25 height 7
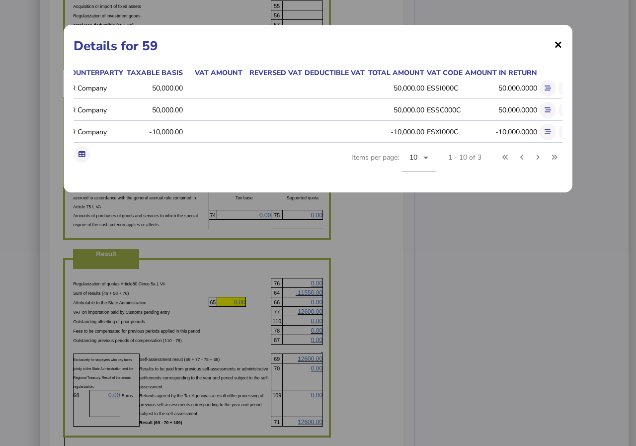
click at [557, 46] on span "×" at bounding box center [558, 44] width 8 height 19
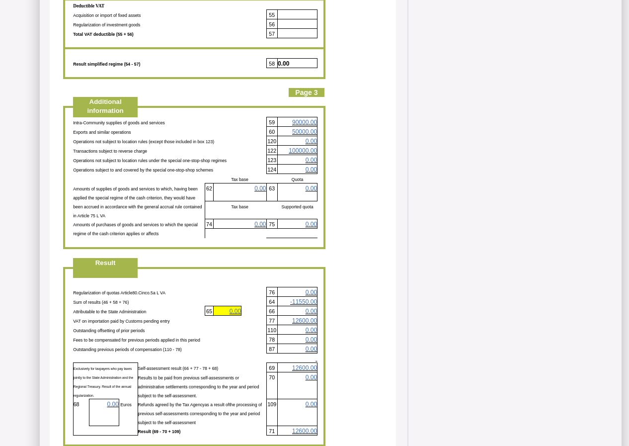
click at [309, 128] on span "50000.00" at bounding box center [304, 131] width 25 height 7
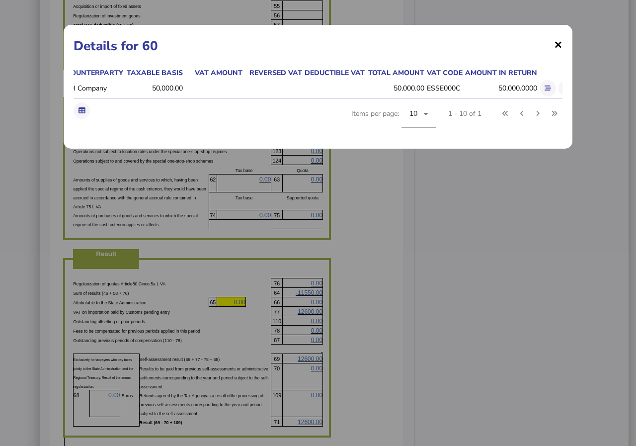
click at [560, 42] on span "×" at bounding box center [558, 44] width 8 height 19
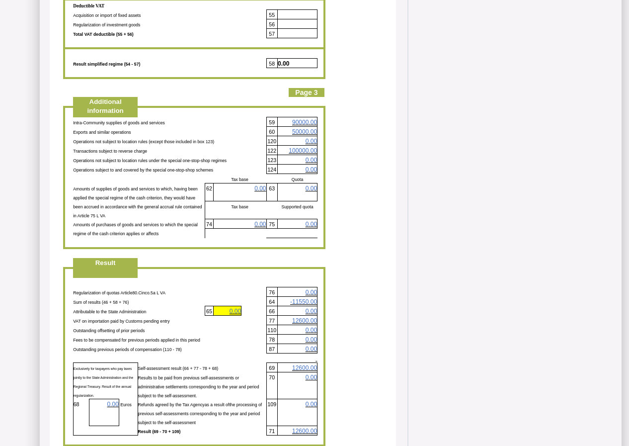
click at [305, 128] on span "50000.00" at bounding box center [304, 131] width 25 height 7
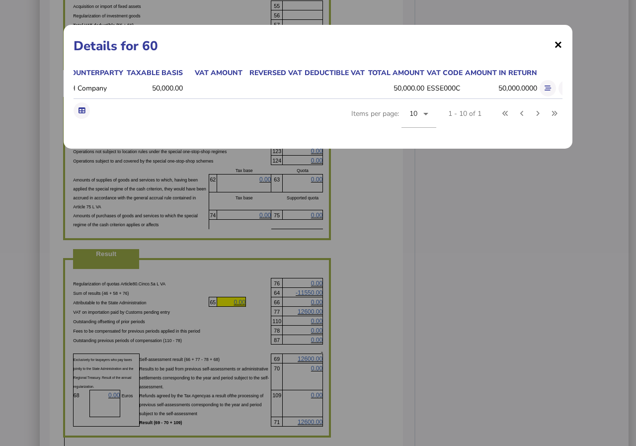
click at [560, 43] on span "×" at bounding box center [558, 44] width 8 height 19
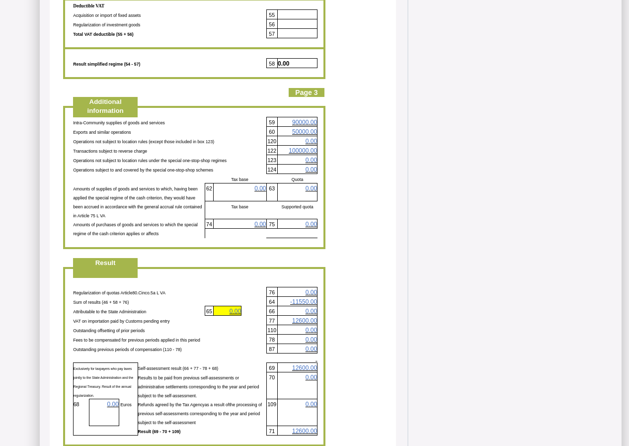
click at [306, 147] on span "100000.00" at bounding box center [303, 150] width 28 height 7
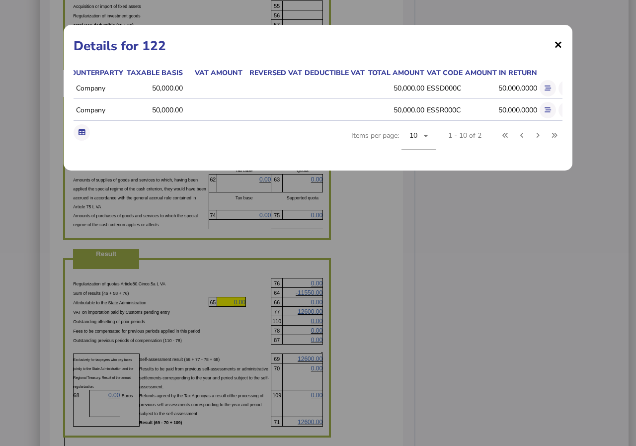
click at [561, 42] on span "×" at bounding box center [558, 44] width 8 height 19
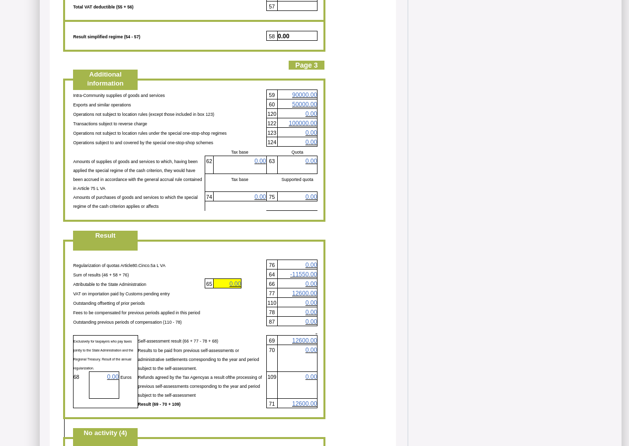
scroll to position [1938, 0]
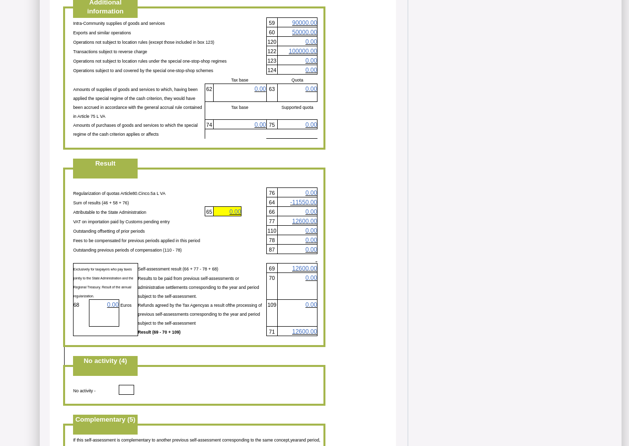
click at [310, 218] on span "12600.00" at bounding box center [304, 221] width 25 height 7
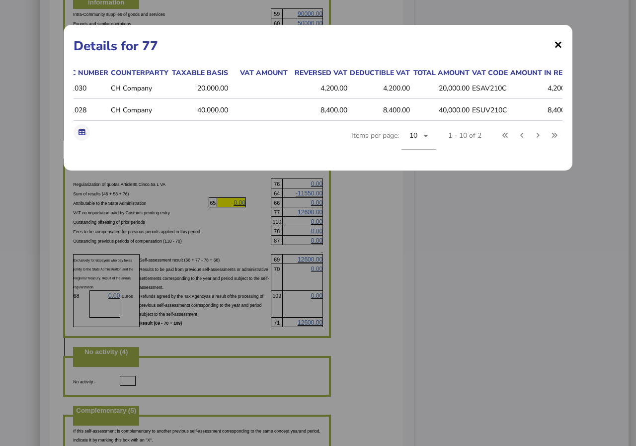
click at [559, 42] on span "×" at bounding box center [558, 44] width 8 height 19
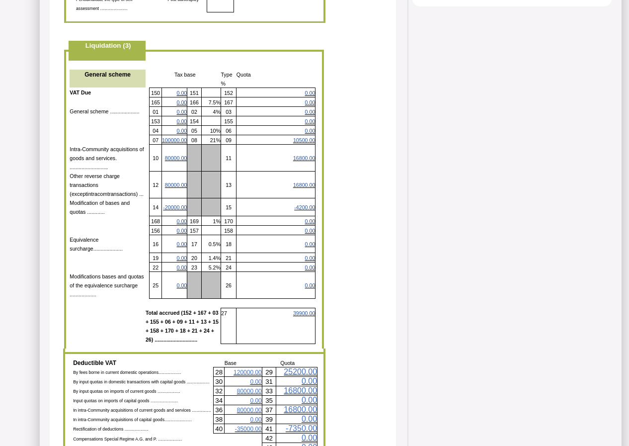
scroll to position [596, 0]
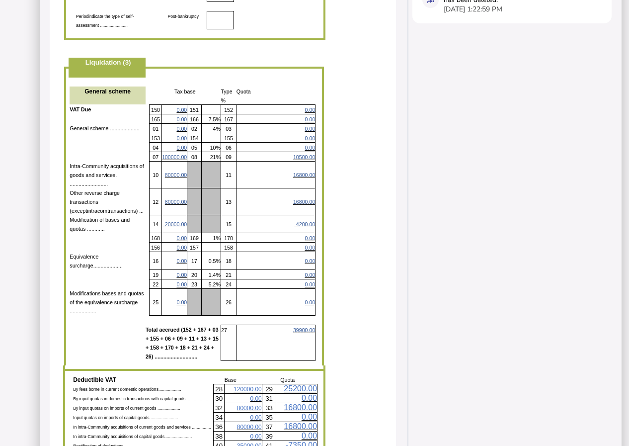
click at [167, 199] on span "80000.00" at bounding box center [176, 202] width 22 height 6
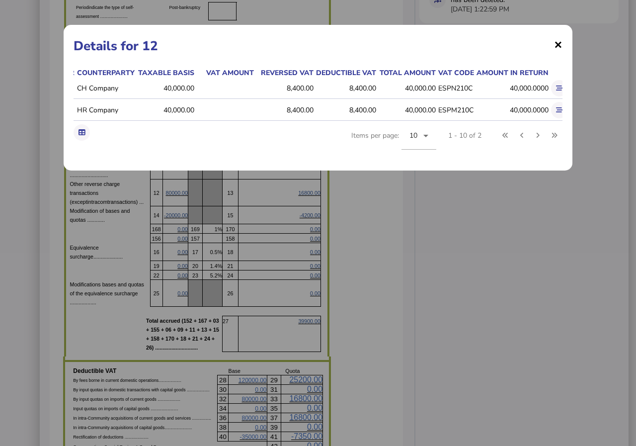
click at [559, 42] on span "×" at bounding box center [558, 44] width 8 height 19
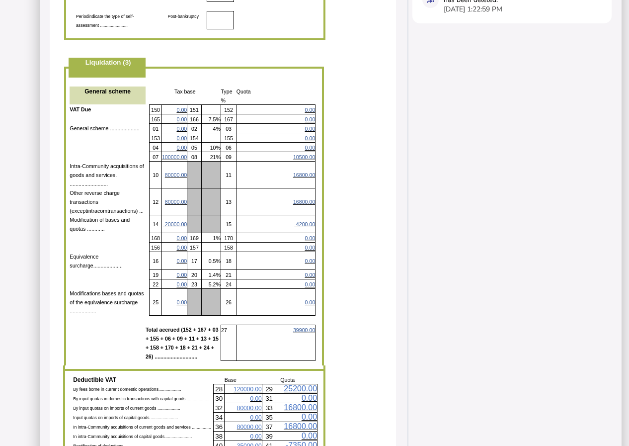
click at [167, 199] on span "80000.00" at bounding box center [176, 202] width 22 height 6
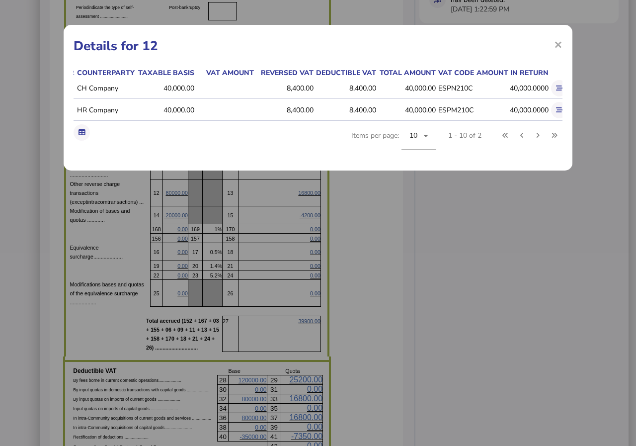
click at [140, 232] on div "× Details for 12 Reporting date Doc type Doc number Counterparty Taxable basis …" at bounding box center [318, 223] width 636 height 446
drag, startPoint x: 561, startPoint y: 42, endPoint x: 513, endPoint y: 71, distance: 55.1
click at [560, 43] on span "×" at bounding box center [558, 44] width 8 height 19
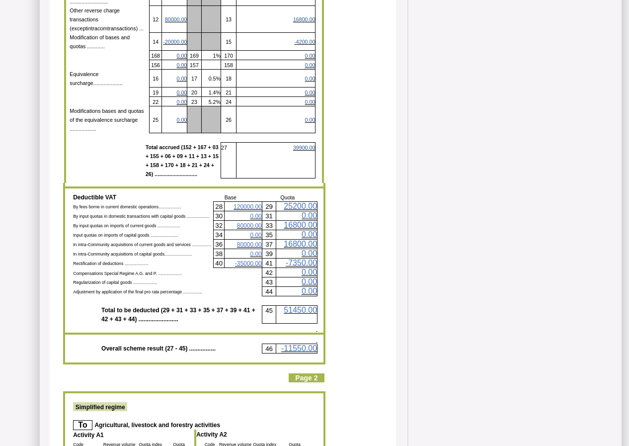
scroll to position [795, 0]
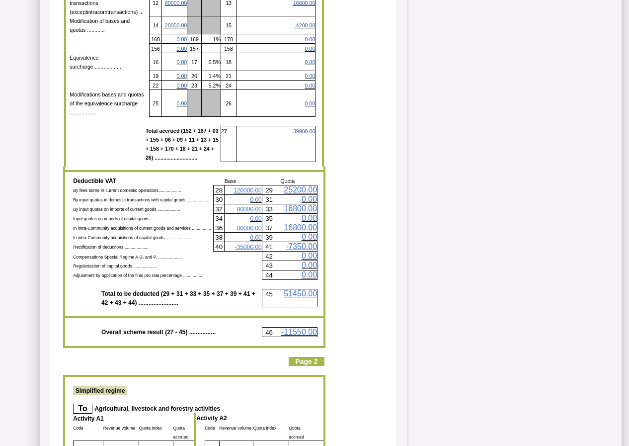
click at [252, 206] on span "80000.00" at bounding box center [249, 209] width 25 height 7
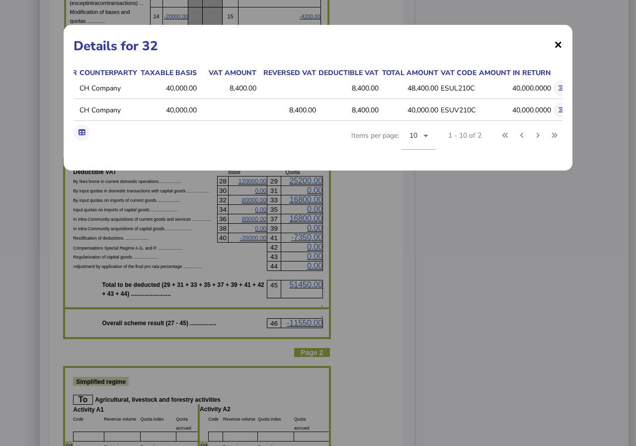
click at [558, 43] on span "×" at bounding box center [558, 44] width 8 height 19
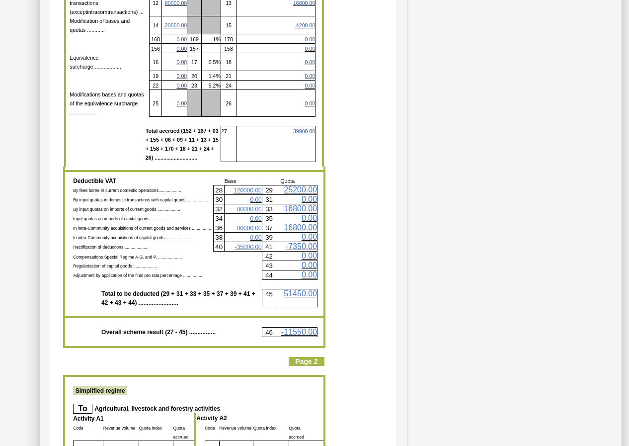
click at [249, 187] on span "120000.00" at bounding box center [248, 190] width 28 height 7
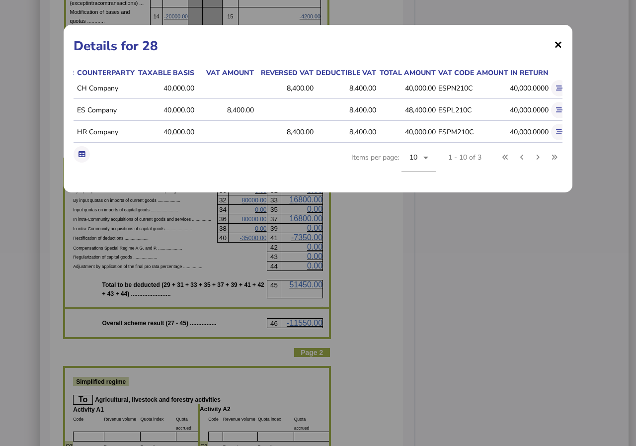
click at [560, 45] on span "×" at bounding box center [558, 44] width 8 height 19
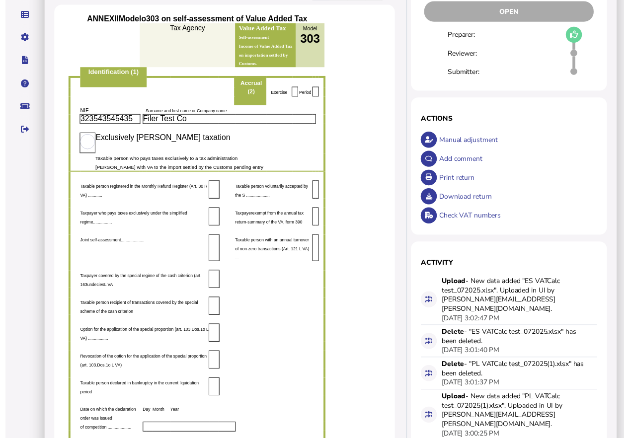
scroll to position [0, 0]
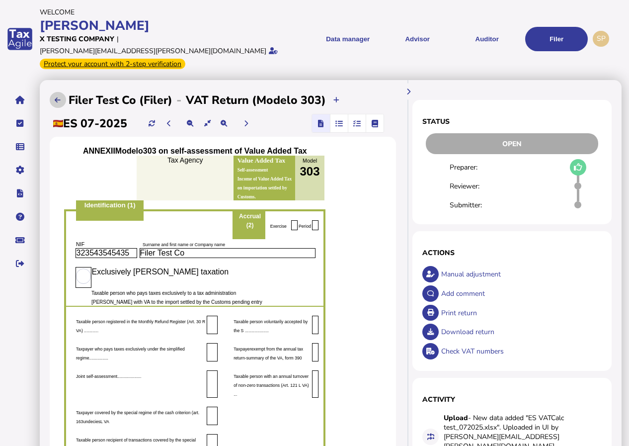
click at [55, 97] on icon at bounding box center [58, 100] width 6 height 6
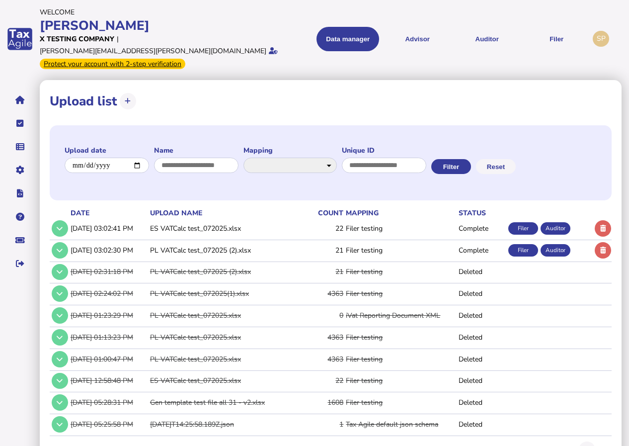
click at [521, 222] on div "Filer" at bounding box center [523, 228] width 30 height 12
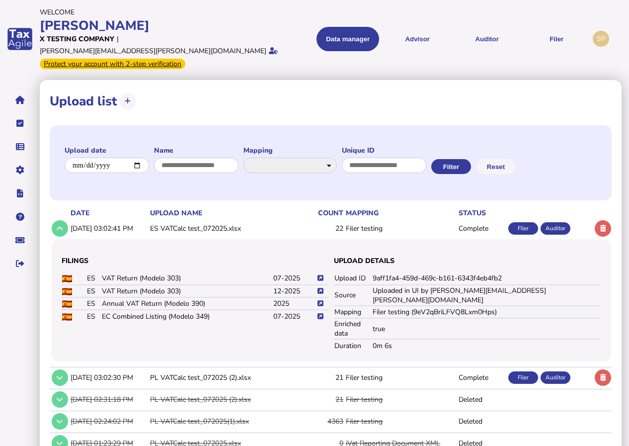
click at [321, 313] on icon at bounding box center [321, 316] width 6 height 6
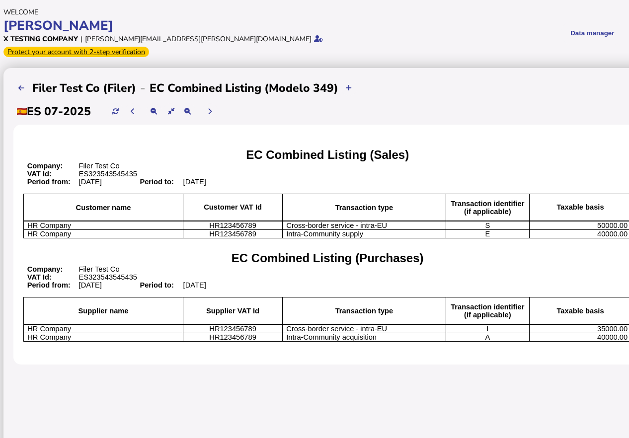
scroll to position [0, 28]
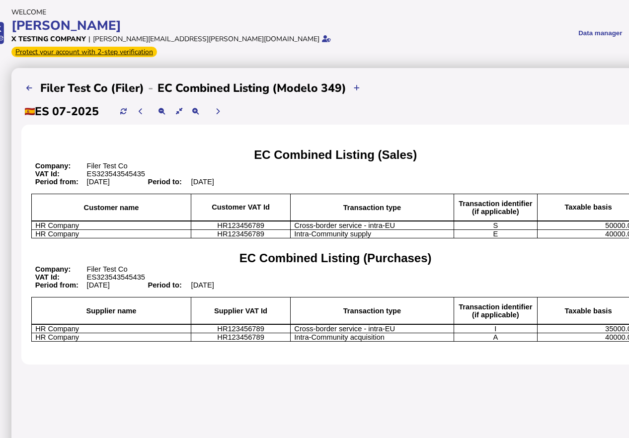
click at [369, 230] on span "Intra-Community supply" at bounding box center [332, 234] width 77 height 8
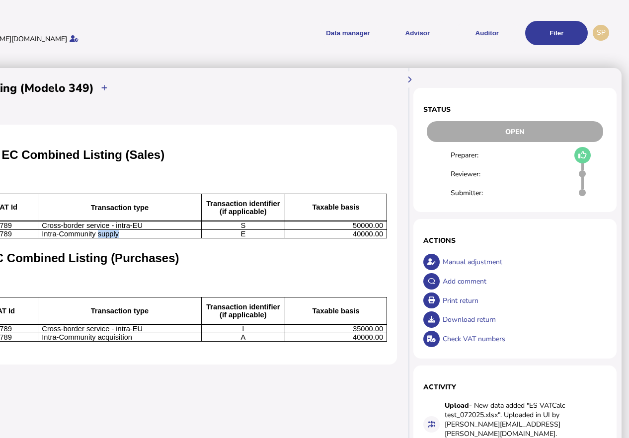
scroll to position [0, 282]
click at [468, 252] on div "Manual adjustment" at bounding box center [523, 261] width 167 height 19
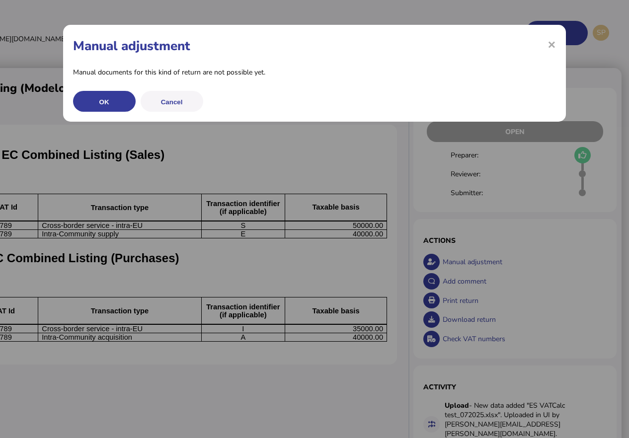
scroll to position [0, 275]
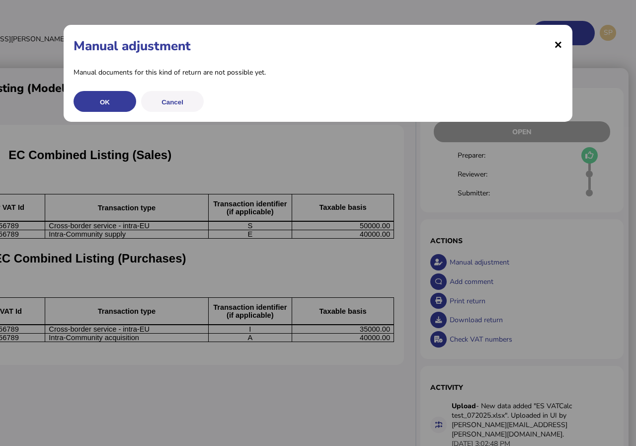
click at [561, 46] on span "×" at bounding box center [558, 44] width 8 height 19
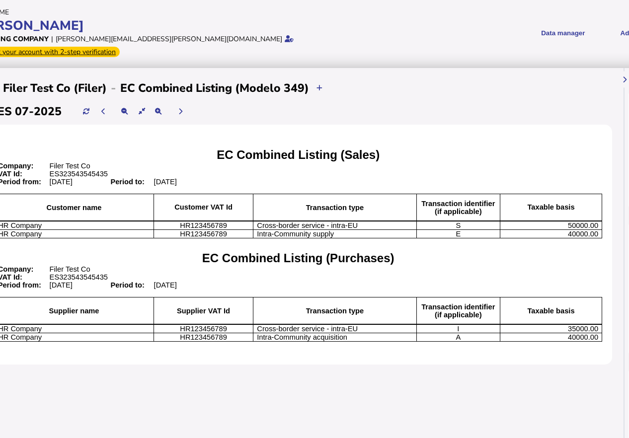
scroll to position [0, 34]
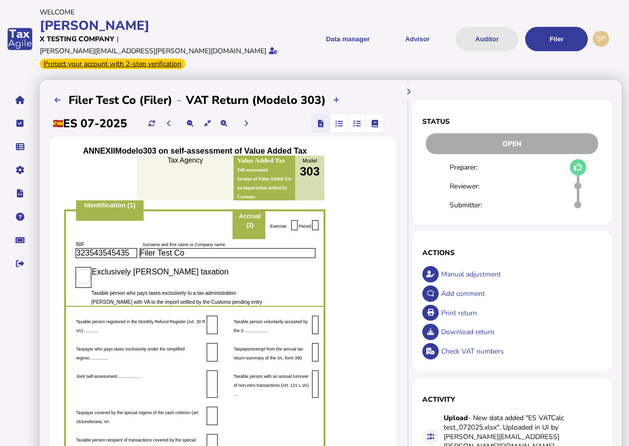
click at [486, 31] on button "Auditor" at bounding box center [487, 39] width 63 height 24
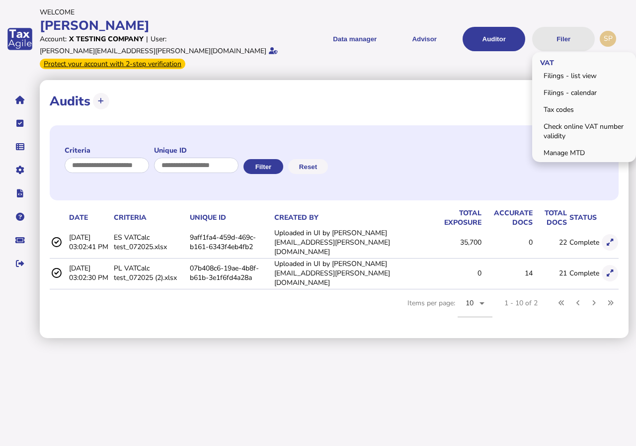
click at [563, 31] on button "Filer" at bounding box center [563, 39] width 63 height 24
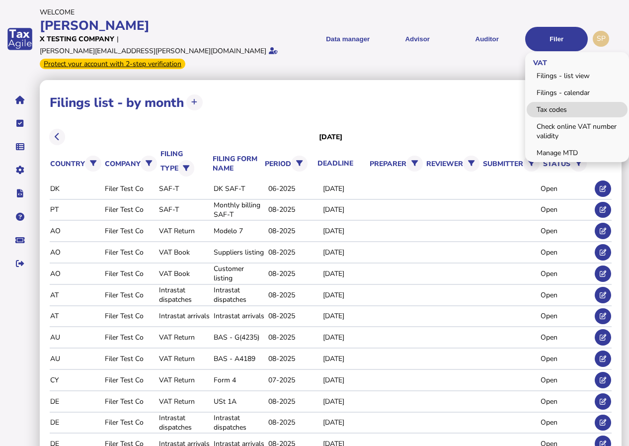
click at [561, 105] on link "Tax codes" at bounding box center [577, 109] width 101 height 15
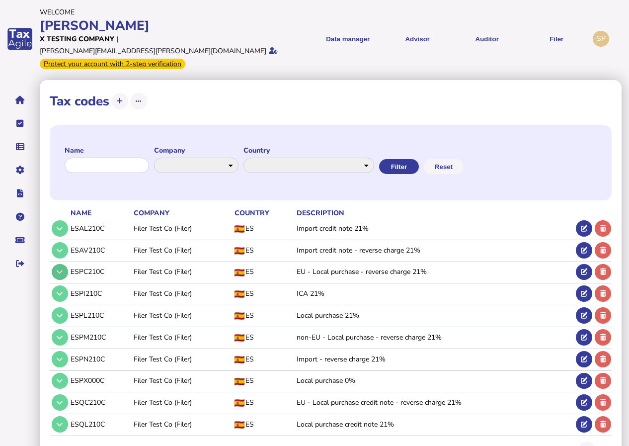
click at [60, 268] on icon at bounding box center [60, 271] width 6 height 6
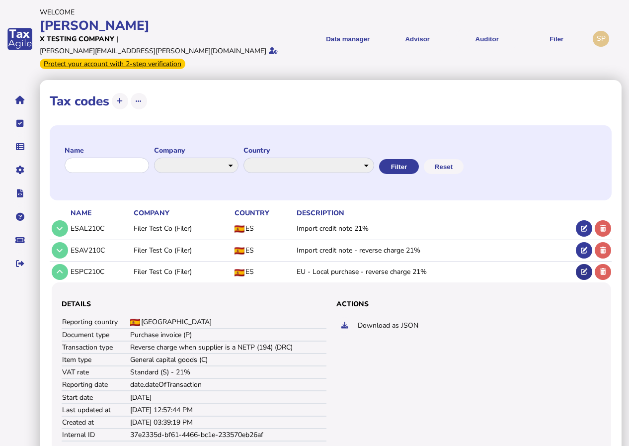
click at [581, 264] on button at bounding box center [584, 272] width 16 height 16
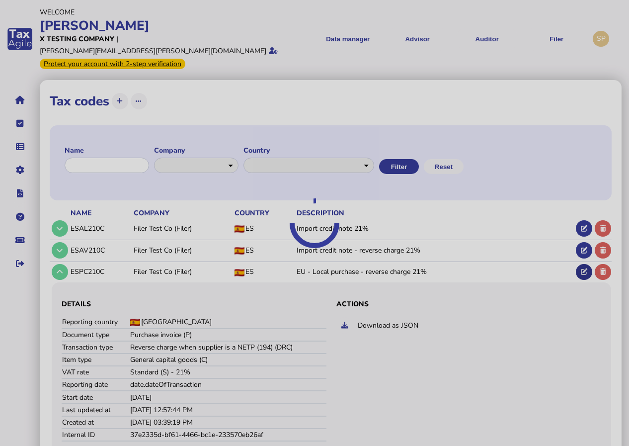
select select "********"
select select "*********"
select select "**********"
select select "**"
select select "****"
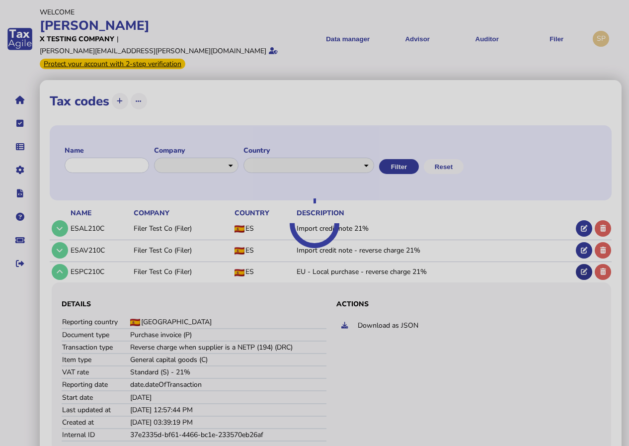
select select "*******"
select select "****"
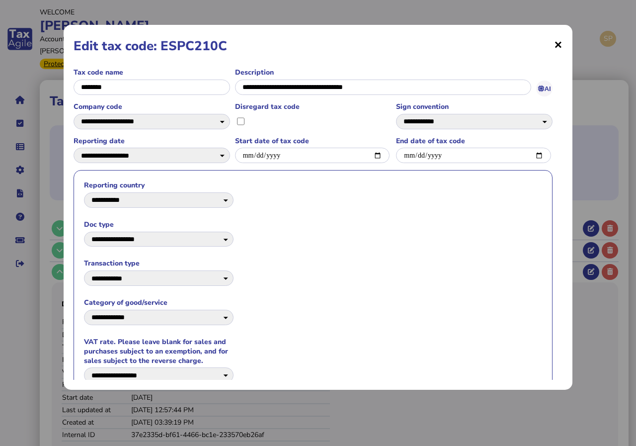
click at [559, 43] on span "×" at bounding box center [558, 44] width 8 height 19
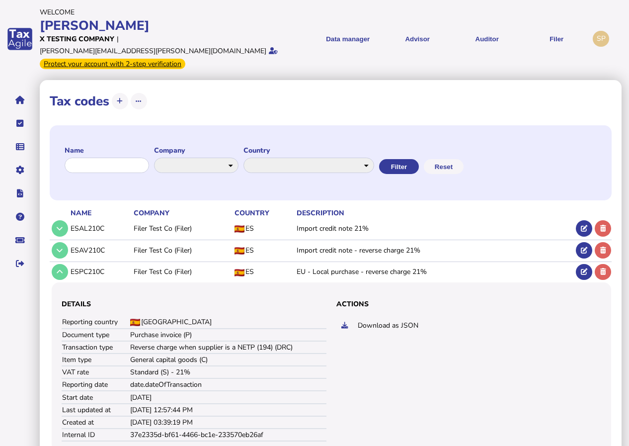
click at [517, 80] on div "**********" at bounding box center [331, 369] width 582 height 579
click at [62, 268] on icon at bounding box center [60, 271] width 6 height 6
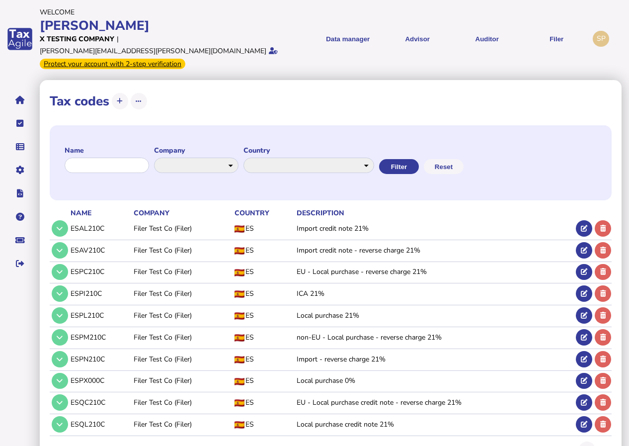
scroll to position [27, 0]
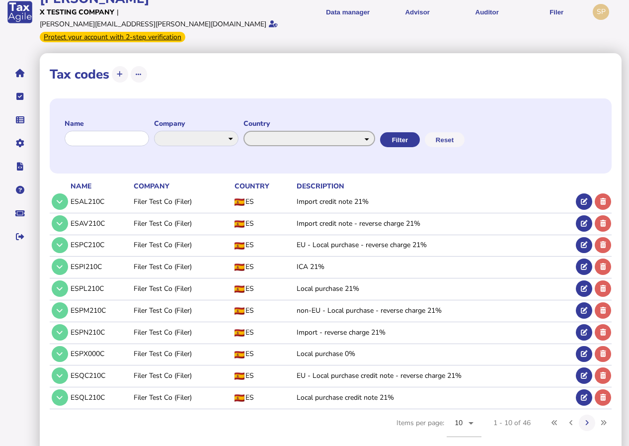
click at [375, 131] on select "**********" at bounding box center [310, 138] width 132 height 15
select select "*******"
click at [252, 131] on select "**********" at bounding box center [310, 138] width 132 height 15
click at [419, 132] on button "Filter" at bounding box center [399, 139] width 40 height 15
click at [588, 419] on icon at bounding box center [586, 422] width 3 height 6
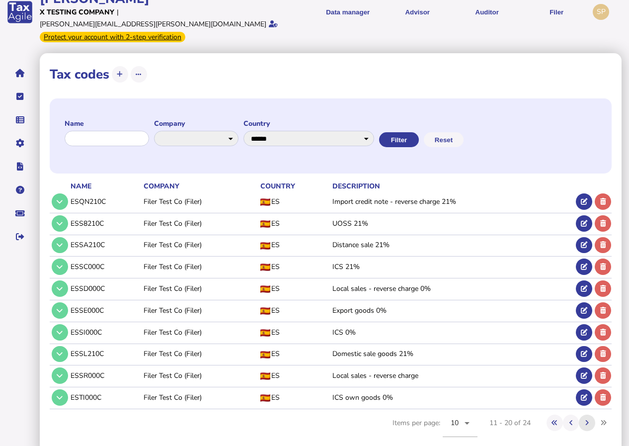
click at [588, 419] on icon at bounding box center [586, 422] width 3 height 6
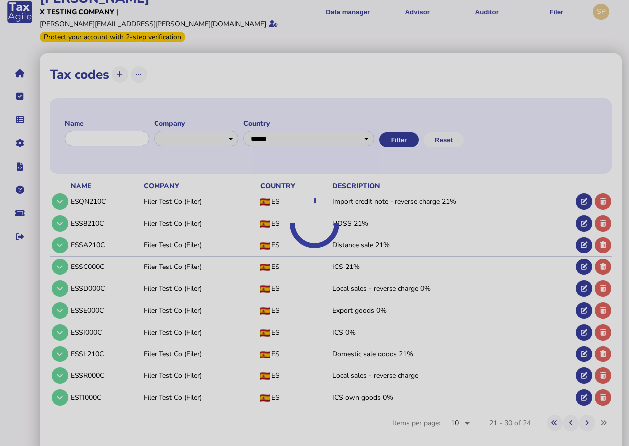
scroll to position [0, 0]
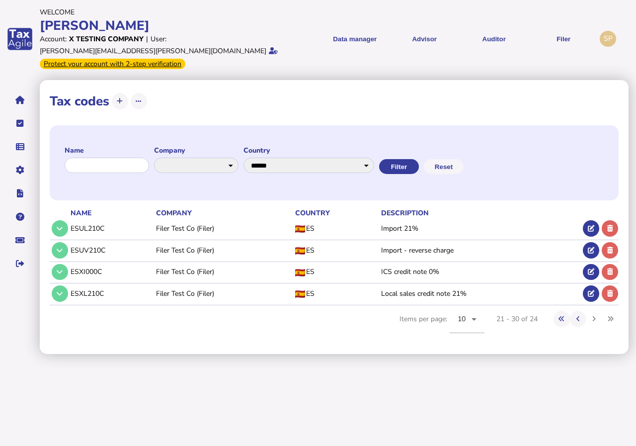
click at [90, 218] on td "ESUL210C" at bounding box center [111, 228] width 85 height 20
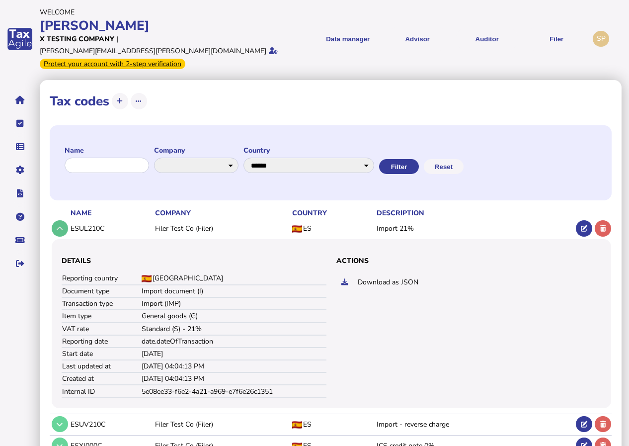
click at [56, 220] on button at bounding box center [60, 228] width 16 height 16
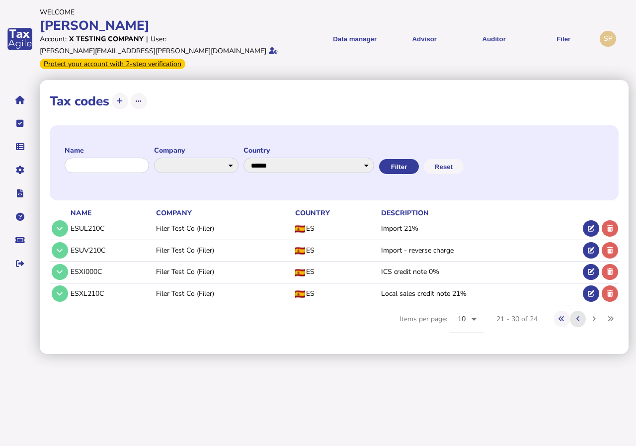
click at [579, 311] on button at bounding box center [578, 319] width 16 height 16
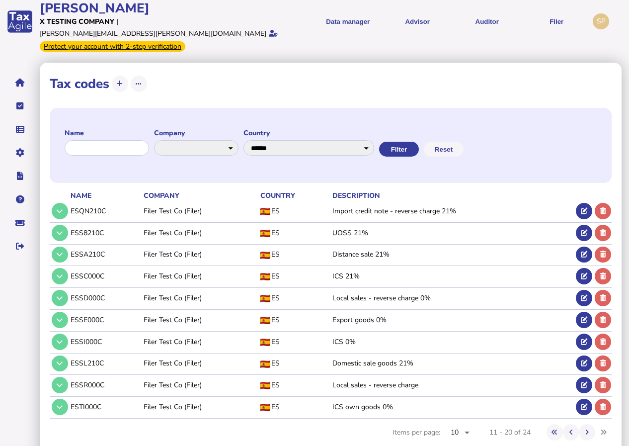
scroll to position [27, 0]
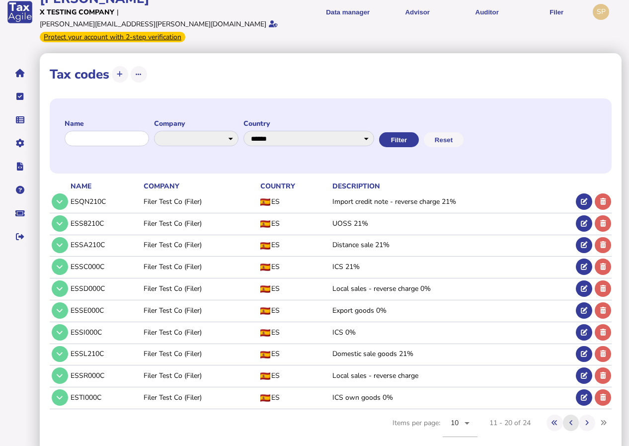
click at [570, 419] on icon at bounding box center [571, 422] width 3 height 6
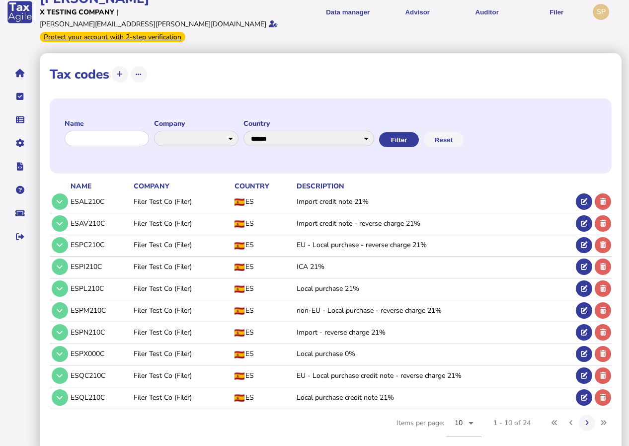
click at [148, 279] on td "Filer Test Co (Filer)" at bounding box center [182, 288] width 101 height 20
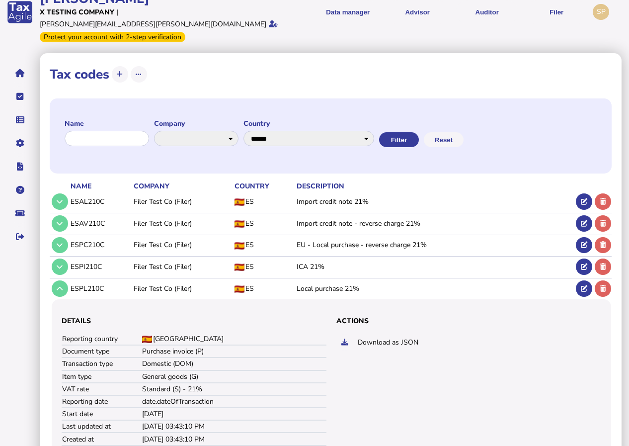
scroll to position [77, 0]
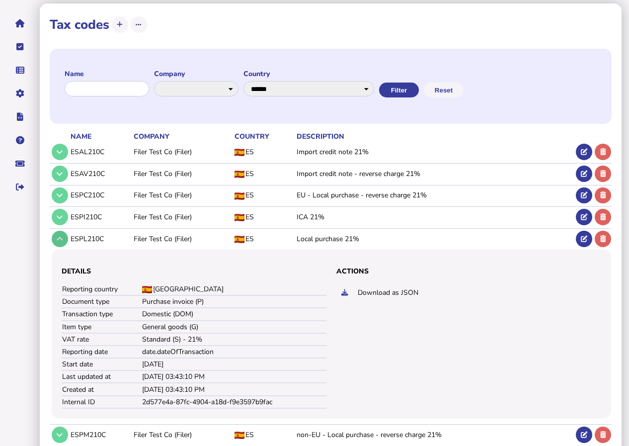
click at [64, 231] on button at bounding box center [60, 239] width 16 height 16
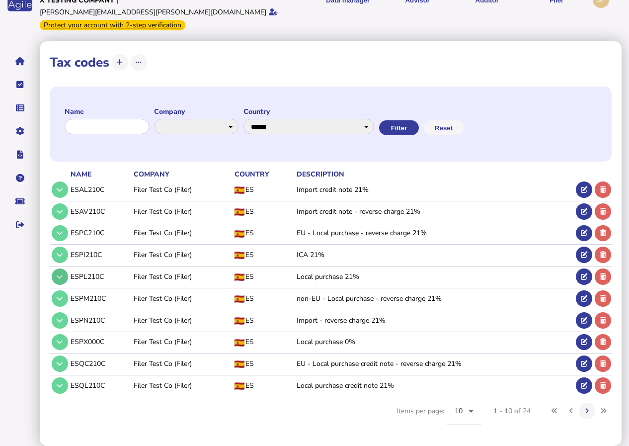
scroll to position [27, 0]
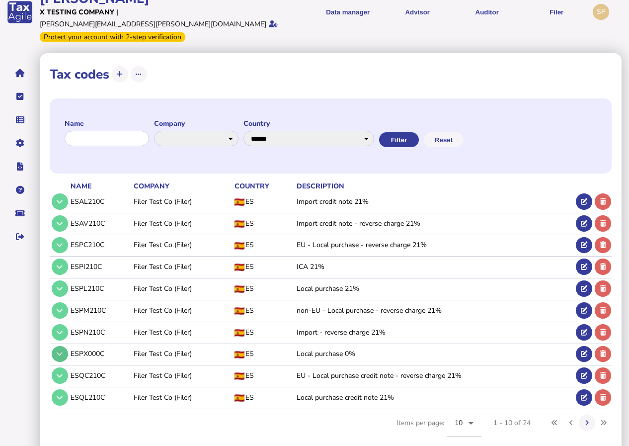
click at [63, 350] on icon at bounding box center [60, 353] width 6 height 6
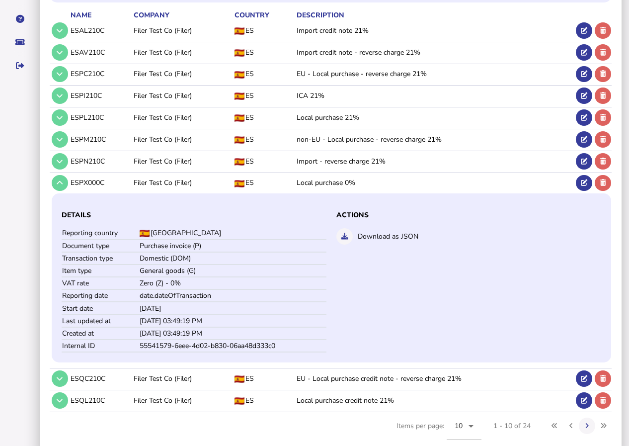
scroll to position [201, 0]
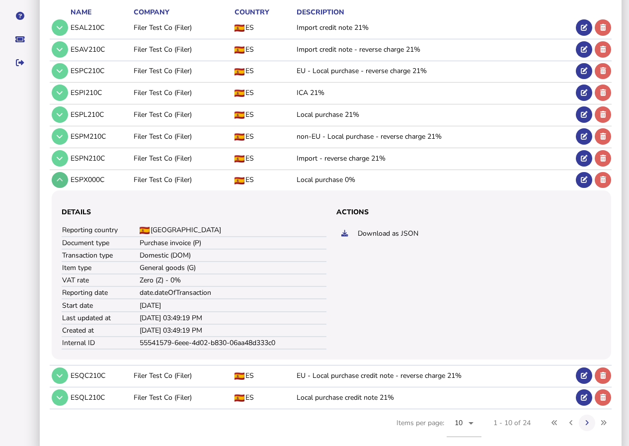
click at [58, 172] on button at bounding box center [60, 180] width 16 height 16
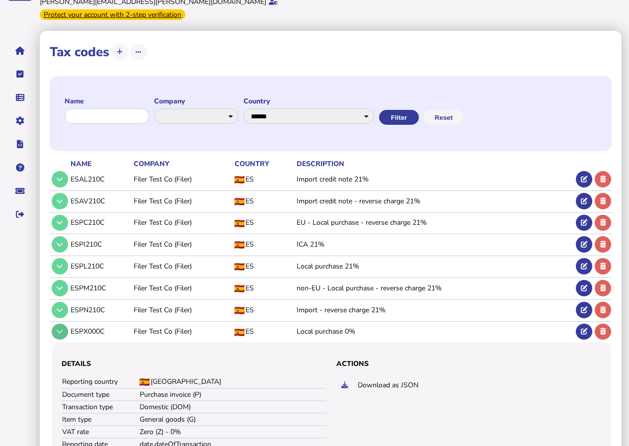
scroll to position [27, 0]
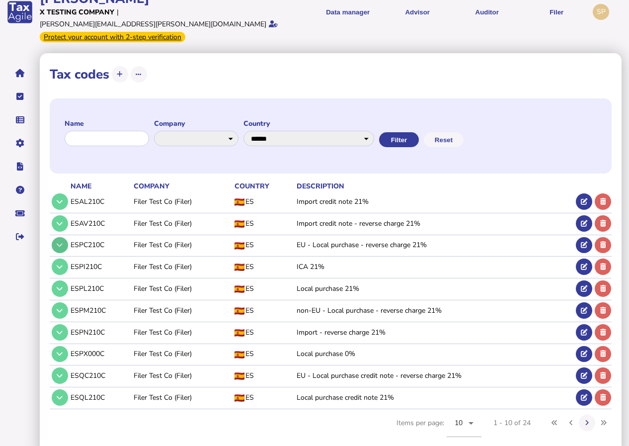
click at [56, 237] on button at bounding box center [60, 245] width 16 height 16
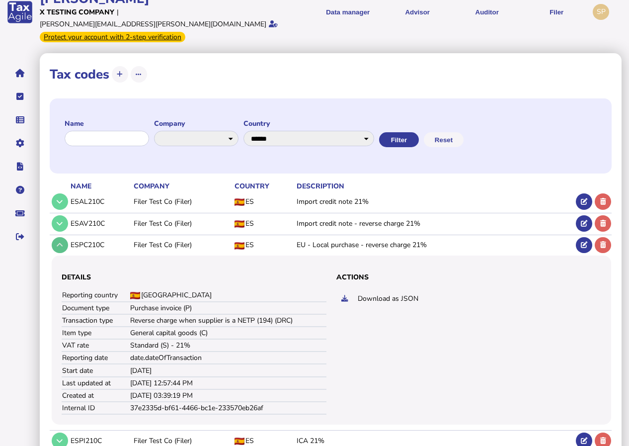
click at [56, 237] on button at bounding box center [60, 245] width 16 height 16
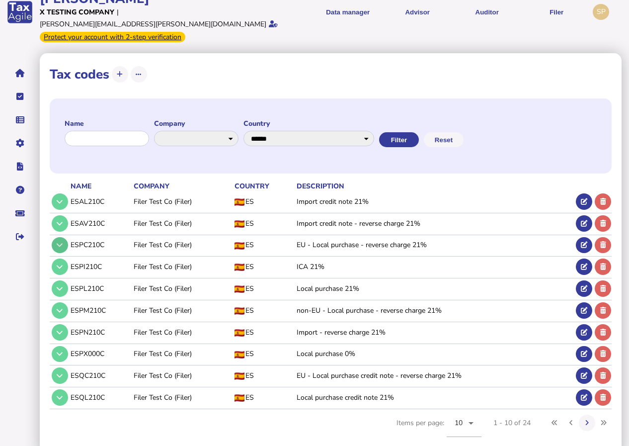
click at [56, 237] on button at bounding box center [60, 245] width 16 height 16
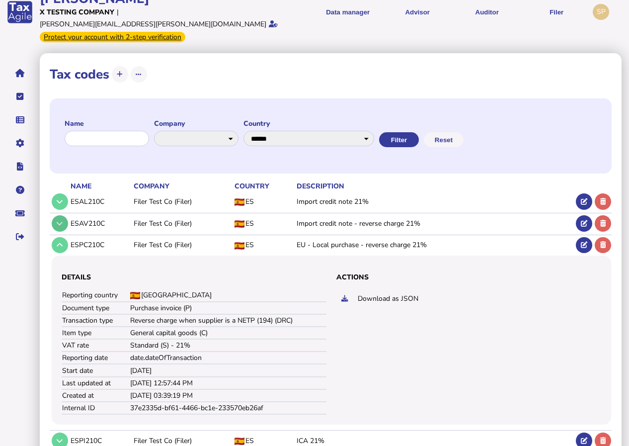
click at [64, 215] on button at bounding box center [60, 223] width 16 height 16
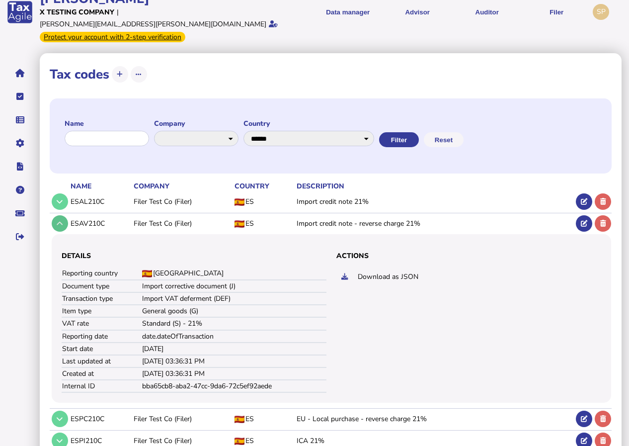
click at [65, 215] on button at bounding box center [60, 223] width 16 height 16
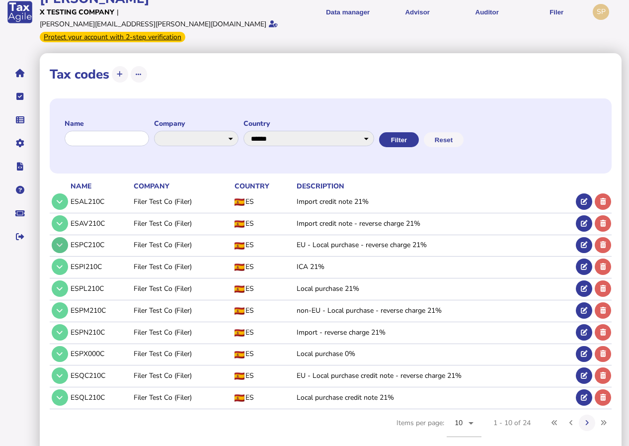
click at [62, 242] on icon at bounding box center [60, 245] width 6 height 6
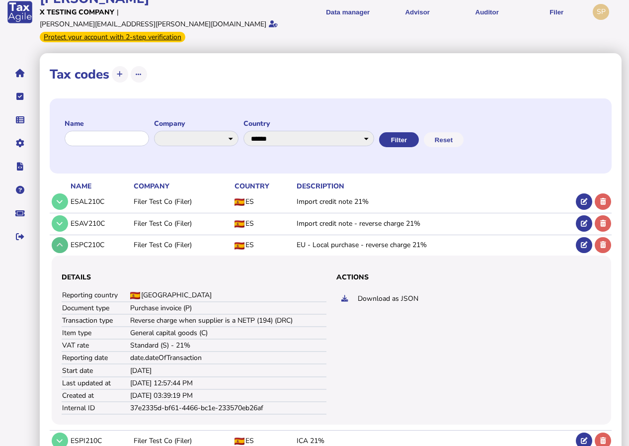
click at [62, 242] on icon at bounding box center [60, 245] width 6 height 6
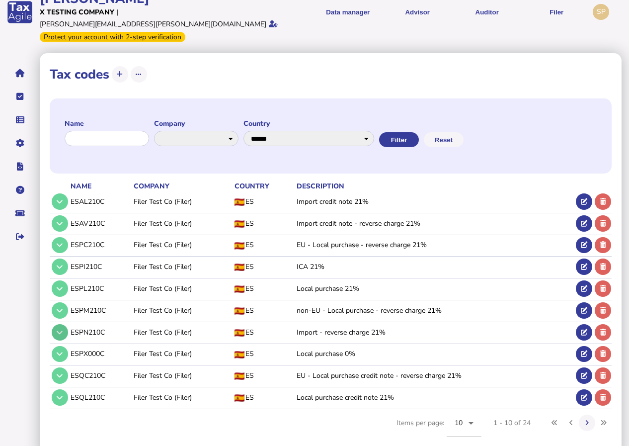
click at [57, 329] on icon at bounding box center [60, 332] width 6 height 6
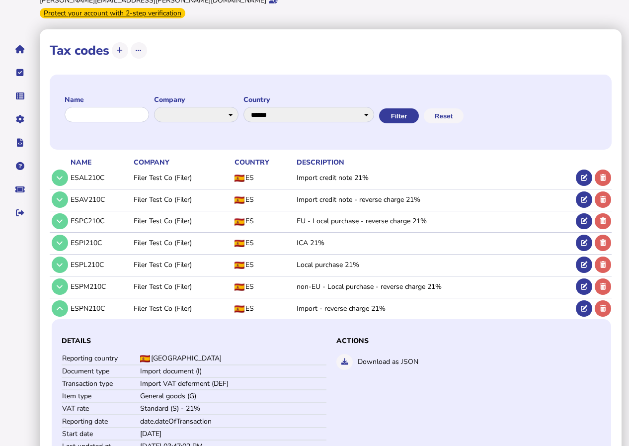
scroll to position [99, 0]
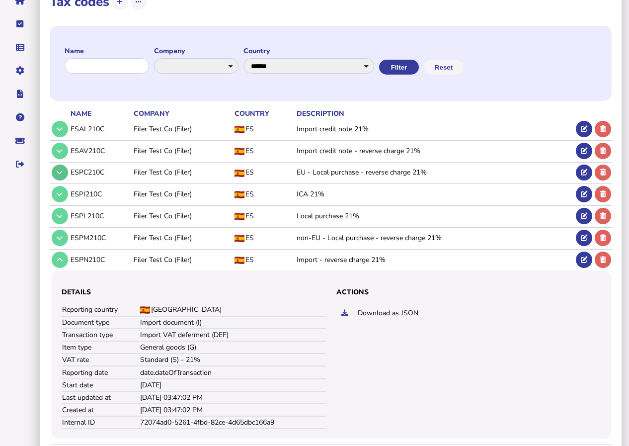
click at [54, 165] on button at bounding box center [60, 173] width 16 height 16
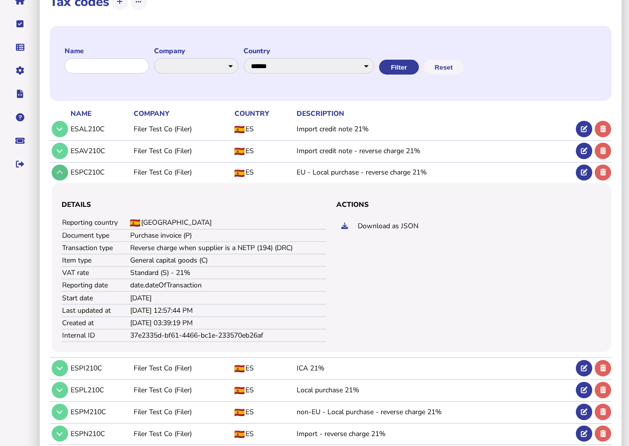
click at [54, 165] on button at bounding box center [60, 173] width 16 height 16
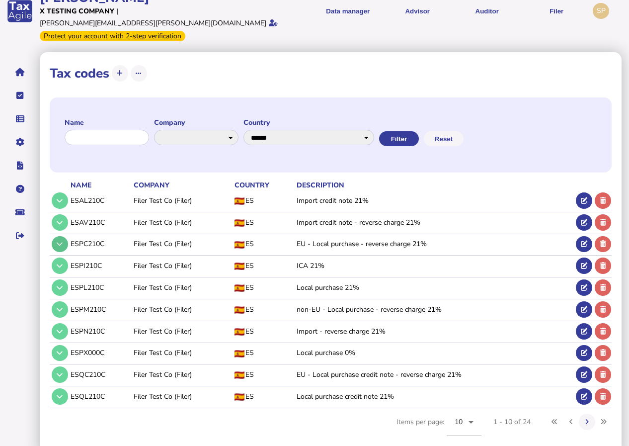
scroll to position [27, 0]
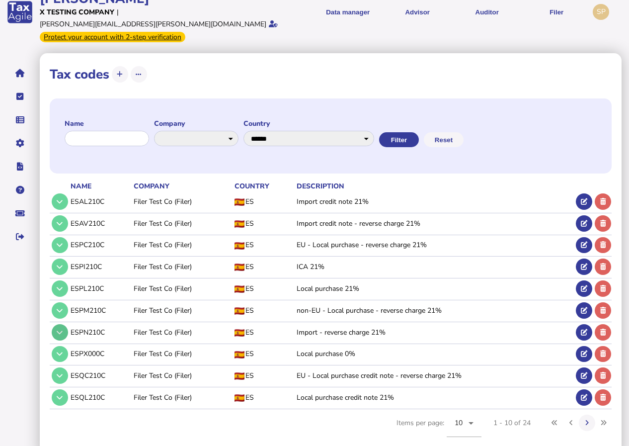
click at [59, 329] on icon at bounding box center [60, 332] width 6 height 6
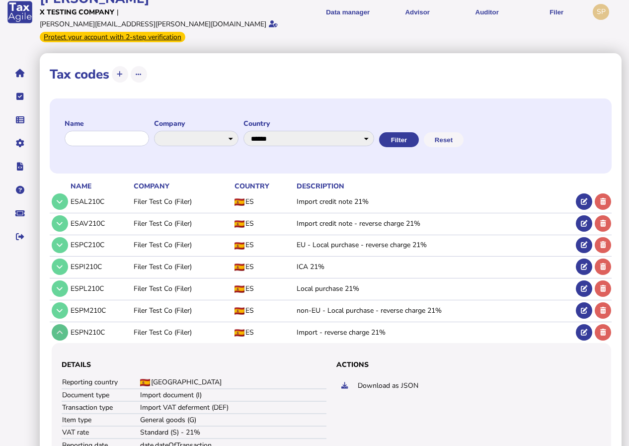
click at [65, 324] on button at bounding box center [60, 332] width 16 height 16
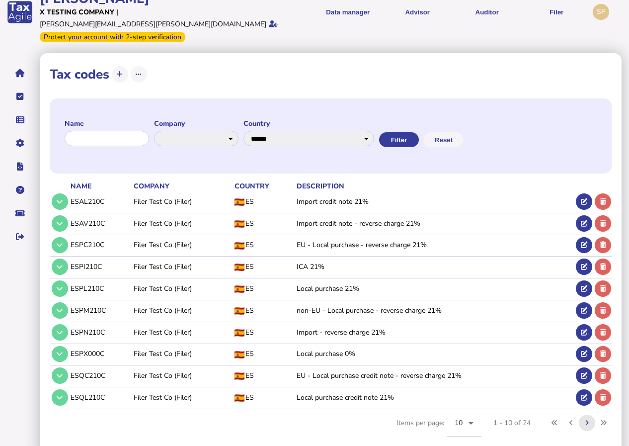
click at [586, 419] on icon at bounding box center [586, 422] width 3 height 6
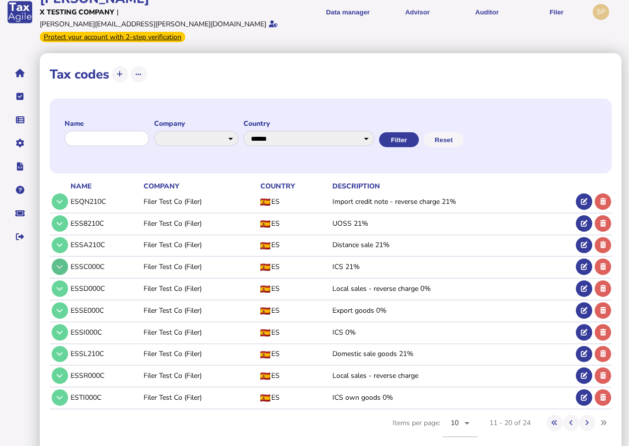
click at [53, 258] on button at bounding box center [60, 266] width 16 height 16
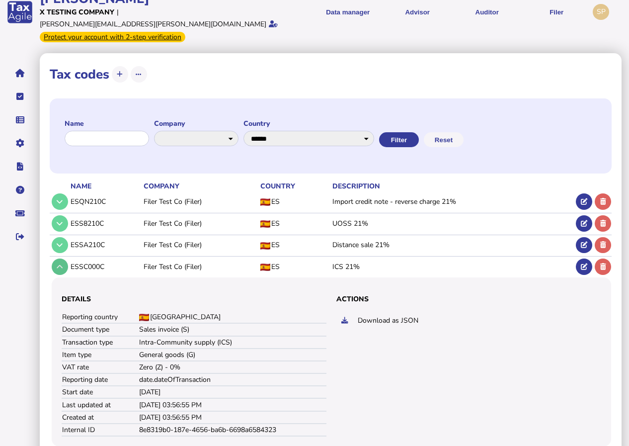
click at [53, 258] on button at bounding box center [60, 266] width 16 height 16
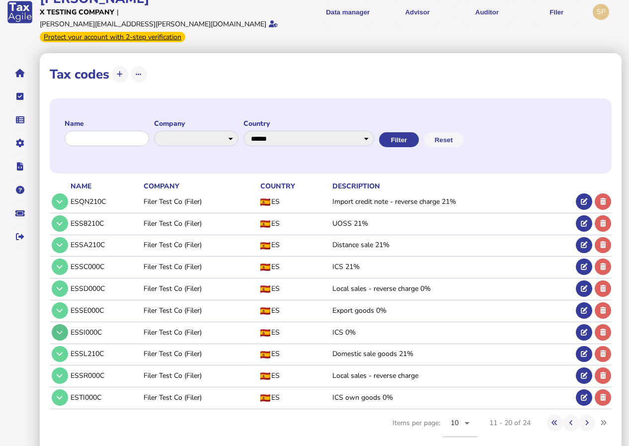
click at [57, 329] on icon at bounding box center [60, 332] width 6 height 6
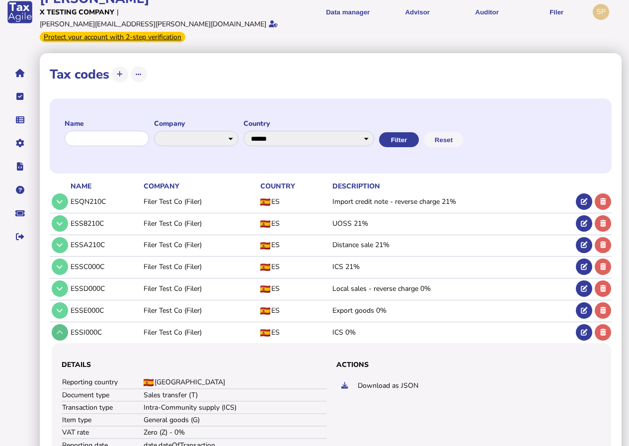
click at [58, 329] on icon at bounding box center [60, 332] width 6 height 6
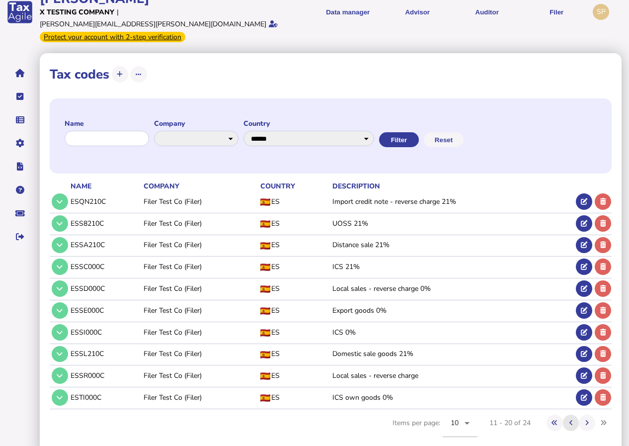
click at [571, 419] on icon at bounding box center [571, 422] width 3 height 6
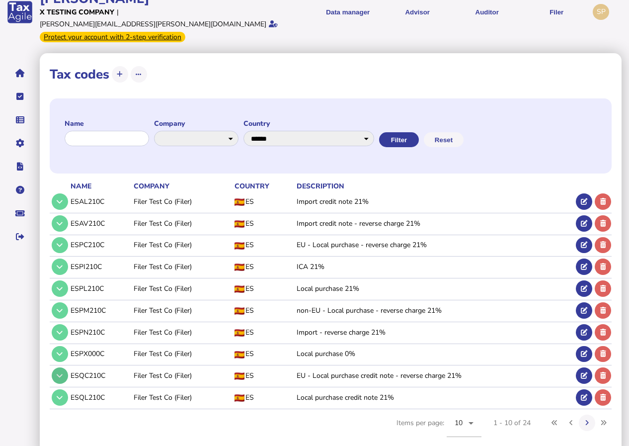
click at [57, 367] on button at bounding box center [60, 375] width 16 height 16
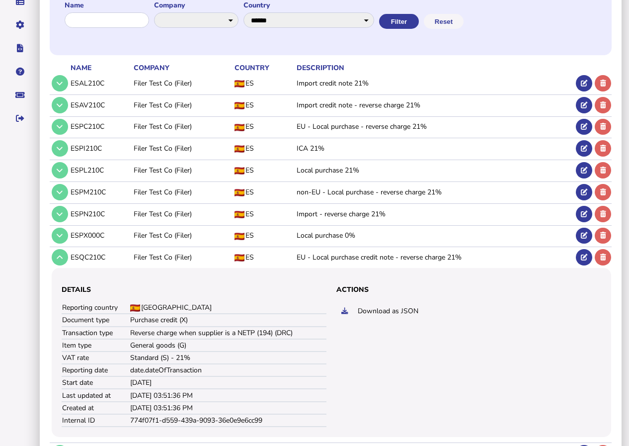
scroll to position [176, 0]
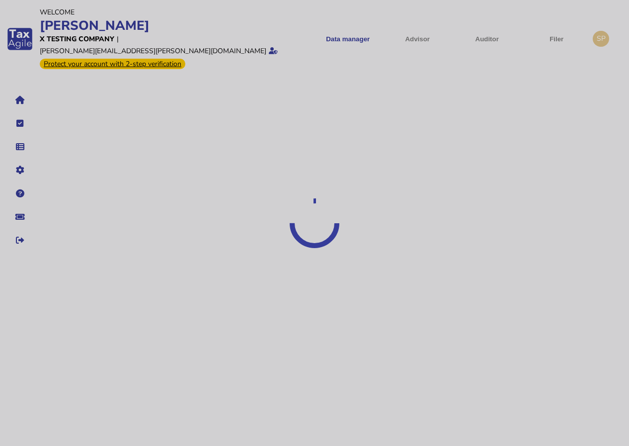
select select "*****"
select select "**"
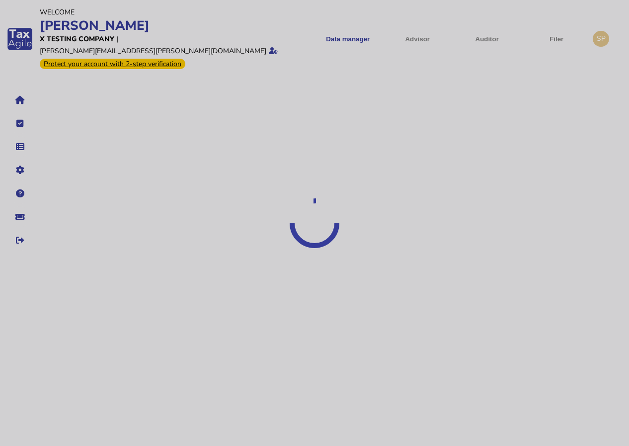
select select "**"
select select "**********"
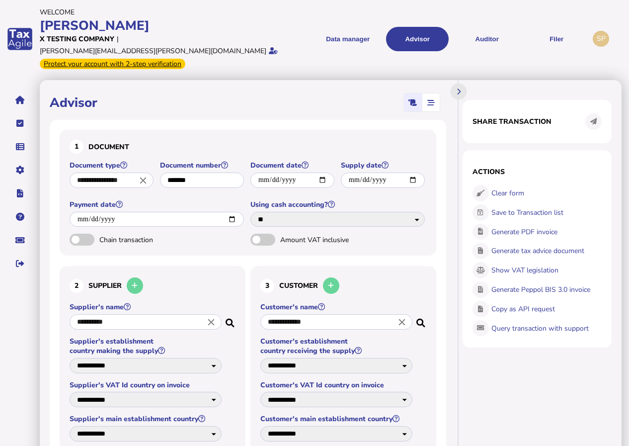
click at [461, 83] on button at bounding box center [459, 91] width 16 height 16
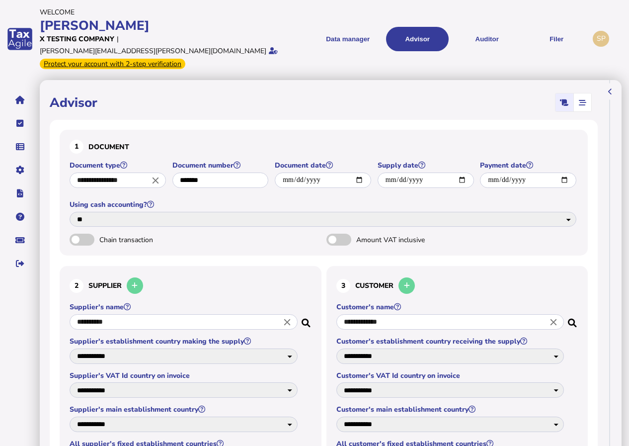
click at [562, 102] on icon "button" at bounding box center [564, 102] width 8 height 0
click at [83, 94] on h1 "Advisor" at bounding box center [74, 102] width 48 height 17
